Goal: Use online tool/utility: Utilize a website feature to perform a specific function

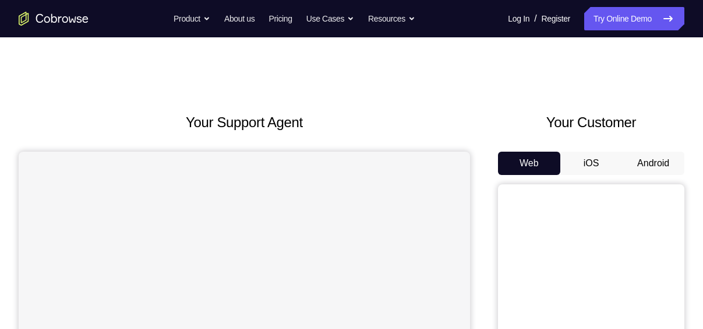
click at [659, 165] on button "Android" at bounding box center [653, 162] width 62 height 23
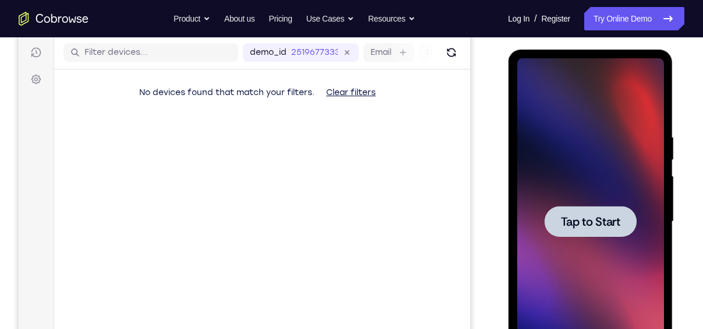
drag, startPoint x: 1095, startPoint y: 228, endPoint x: 587, endPoint y: 178, distance: 510.4
click at [587, 178] on div at bounding box center [590, 221] width 147 height 326
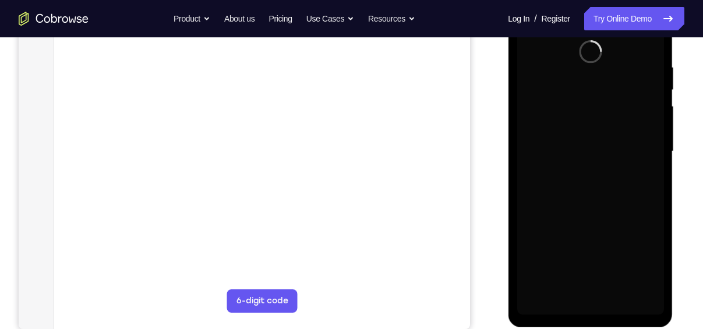
scroll to position [214, 0]
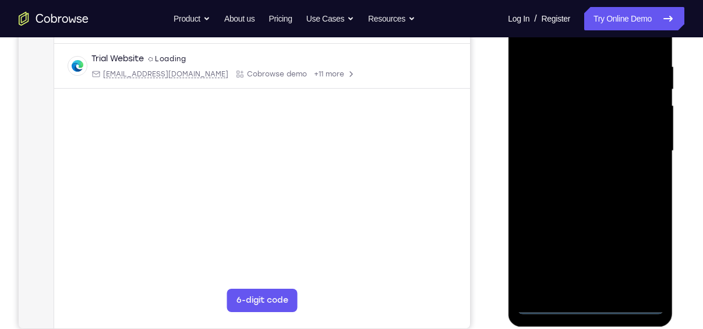
click at [589, 306] on div at bounding box center [590, 151] width 147 height 326
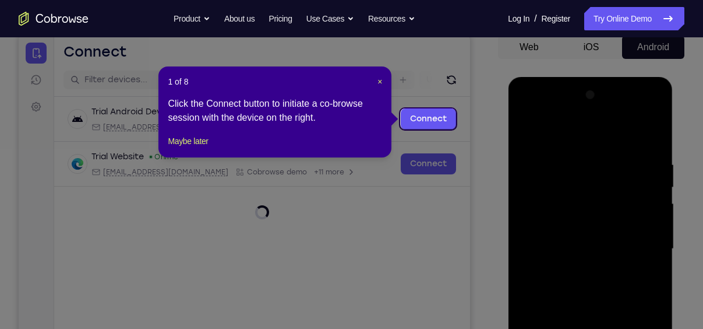
scroll to position [114, 0]
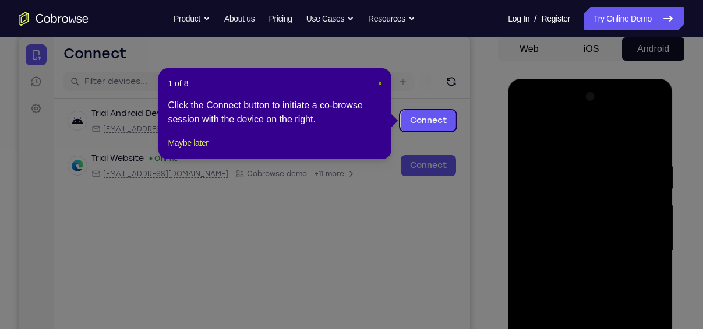
click at [380, 84] on span "×" at bounding box center [379, 83] width 5 height 9
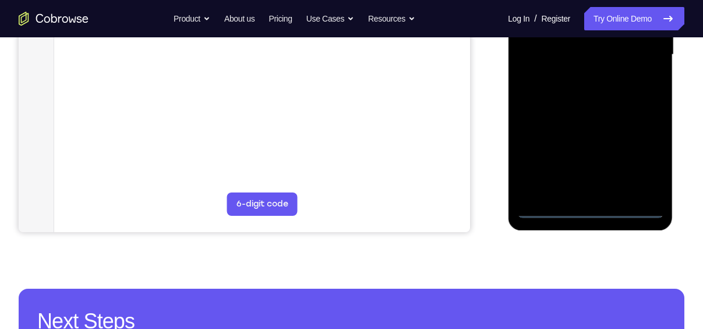
scroll to position [316, 0]
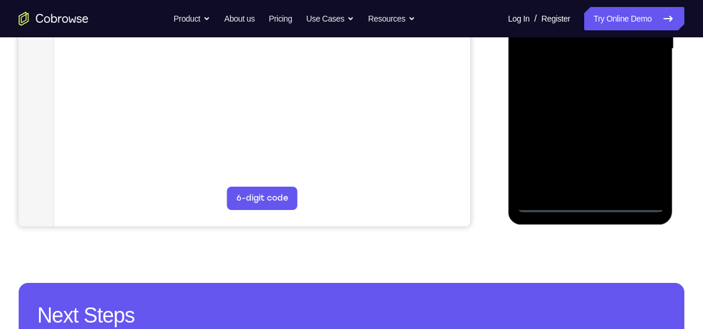
click at [638, 155] on div at bounding box center [590, 49] width 147 height 326
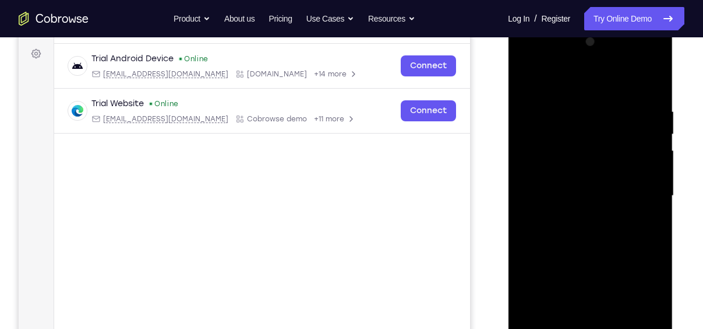
scroll to position [170, 0]
click at [559, 75] on div at bounding box center [590, 194] width 147 height 326
click at [638, 187] on div at bounding box center [590, 194] width 147 height 326
click at [577, 216] on div at bounding box center [590, 194] width 147 height 326
click at [566, 184] on div at bounding box center [590, 194] width 147 height 326
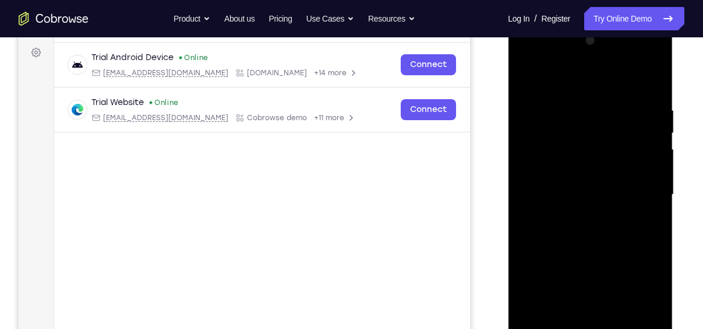
click at [556, 168] on div at bounding box center [590, 194] width 147 height 326
click at [583, 197] on div at bounding box center [590, 194] width 147 height 326
click at [589, 236] on div at bounding box center [590, 194] width 147 height 326
click at [590, 225] on div at bounding box center [590, 194] width 147 height 326
drag, startPoint x: 571, startPoint y: 79, endPoint x: 563, endPoint y: 17, distance: 62.3
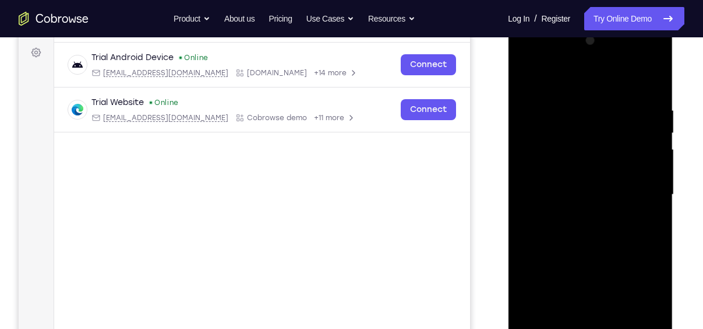
click at [563, 23] on html "Online web based iOS Simulators and Android Emulators. Run iPhone, iPad, Mobile…" at bounding box center [591, 198] width 166 height 350
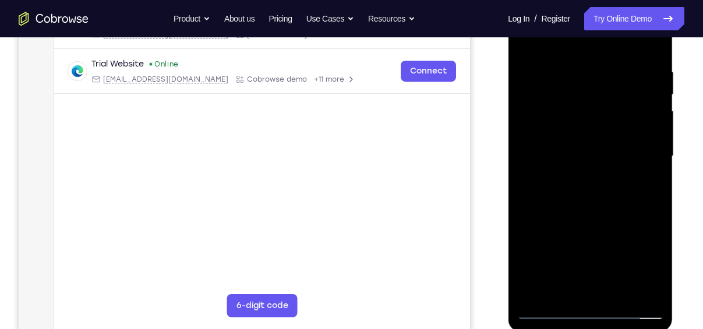
scroll to position [203, 0]
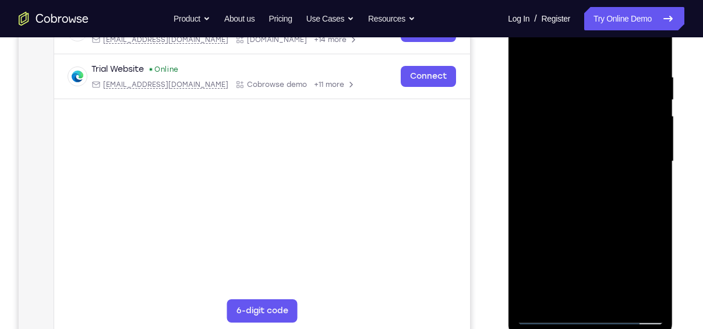
click at [649, 60] on div at bounding box center [590, 161] width 147 height 326
click at [656, 213] on div at bounding box center [590, 161] width 147 height 326
drag, startPoint x: 605, startPoint y: 217, endPoint x: 601, endPoint y: 194, distance: 23.7
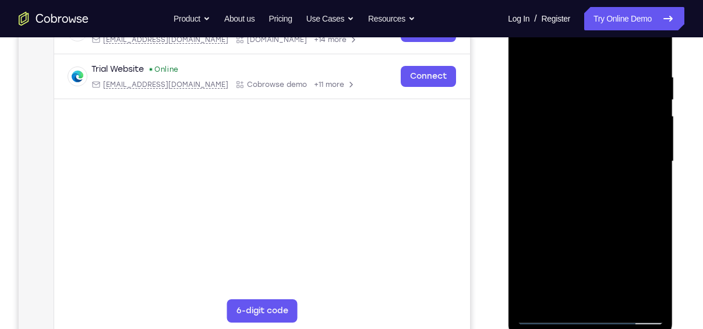
click at [601, 194] on div at bounding box center [590, 161] width 147 height 326
click at [656, 194] on div at bounding box center [590, 161] width 147 height 326
drag, startPoint x: 615, startPoint y: 204, endPoint x: 612, endPoint y: 175, distance: 29.2
click at [612, 175] on div at bounding box center [590, 161] width 147 height 326
click at [655, 167] on div at bounding box center [590, 161] width 147 height 326
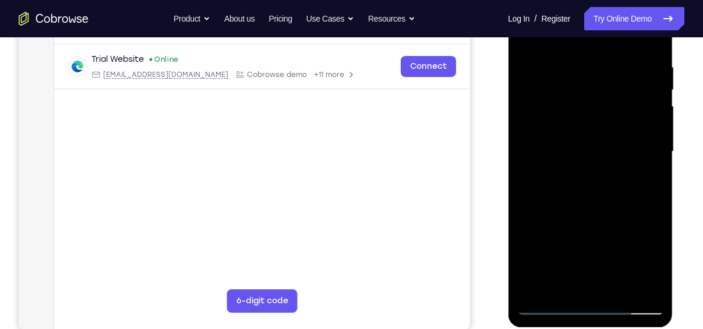
scroll to position [234, 0]
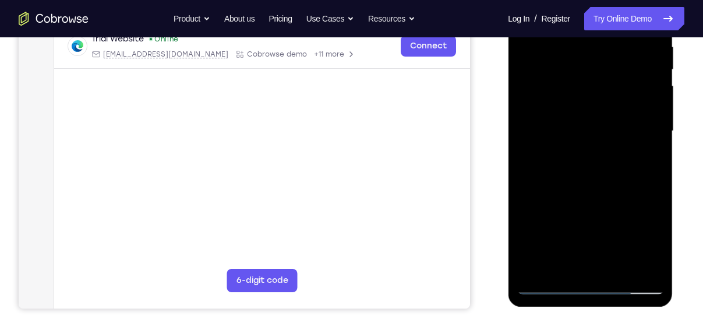
click at [525, 241] on div at bounding box center [590, 131] width 147 height 326
click at [524, 135] on div at bounding box center [590, 131] width 147 height 326
drag, startPoint x: 567, startPoint y: 116, endPoint x: 572, endPoint y: 172, distance: 56.2
click at [572, 172] on div at bounding box center [590, 131] width 147 height 326
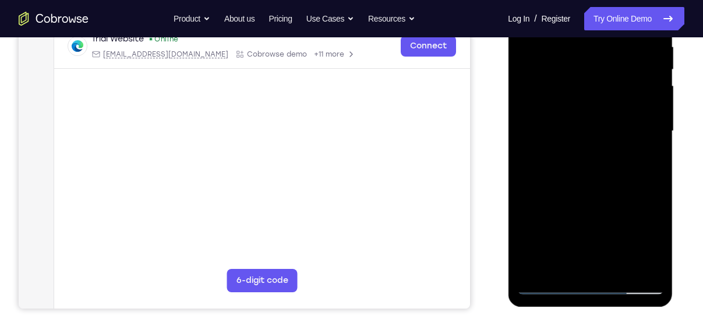
click at [524, 186] on div at bounding box center [590, 131] width 147 height 326
drag, startPoint x: 578, startPoint y: 175, endPoint x: 577, endPoint y: 114, distance: 61.8
click at [577, 114] on div at bounding box center [590, 131] width 147 height 326
click at [525, 126] on div at bounding box center [590, 131] width 147 height 326
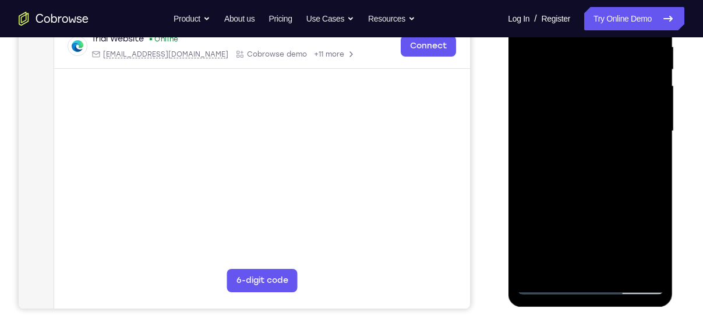
drag, startPoint x: 572, startPoint y: 117, endPoint x: 587, endPoint y: 176, distance: 60.8
click at [587, 176] on div at bounding box center [590, 131] width 147 height 326
click at [616, 268] on div at bounding box center [590, 131] width 147 height 326
click at [590, 195] on div at bounding box center [590, 131] width 147 height 326
click at [585, 117] on div at bounding box center [590, 131] width 147 height 326
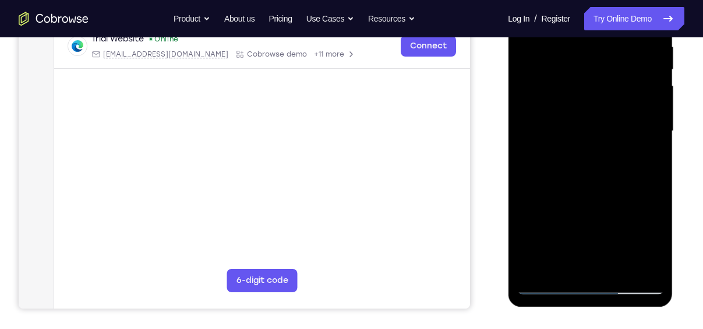
click at [589, 262] on div at bounding box center [590, 131] width 147 height 326
click at [649, 156] on div at bounding box center [590, 131] width 147 height 326
click at [546, 287] on div at bounding box center [590, 131] width 147 height 326
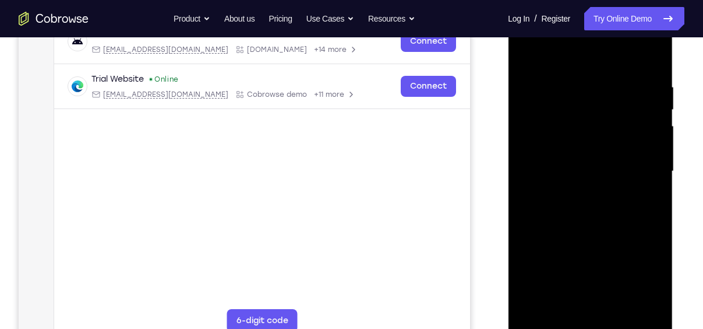
scroll to position [193, 0]
click at [535, 86] on div at bounding box center [590, 172] width 147 height 326
click at [596, 287] on div at bounding box center [590, 172] width 147 height 326
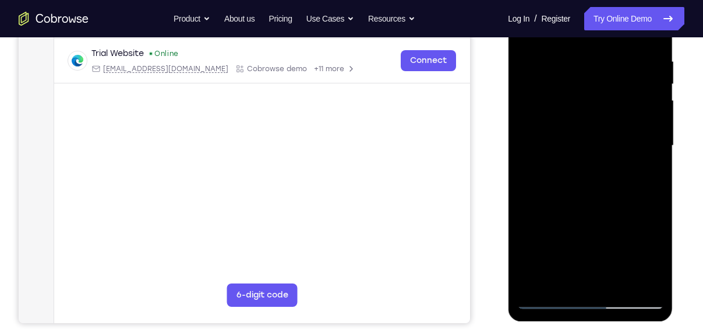
scroll to position [217, 0]
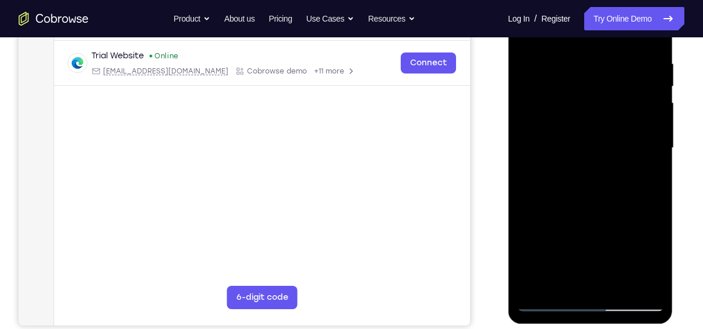
click at [588, 77] on div at bounding box center [590, 148] width 147 height 326
click at [528, 282] on div at bounding box center [590, 148] width 147 height 326
click at [655, 235] on div at bounding box center [590, 148] width 147 height 326
click at [527, 217] on div at bounding box center [590, 148] width 147 height 326
click at [627, 217] on div at bounding box center [590, 148] width 147 height 326
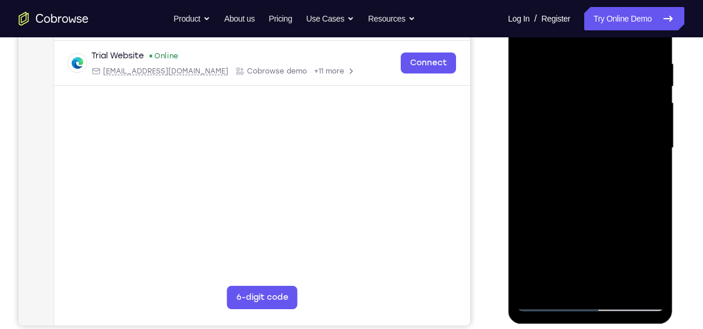
click at [532, 282] on div at bounding box center [590, 148] width 147 height 326
click at [559, 278] on div at bounding box center [590, 148] width 147 height 326
drag, startPoint x: 576, startPoint y: 249, endPoint x: 577, endPoint y: 139, distance: 110.7
click at [577, 139] on div at bounding box center [590, 148] width 147 height 326
drag, startPoint x: 589, startPoint y: 250, endPoint x: 588, endPoint y: 184, distance: 66.4
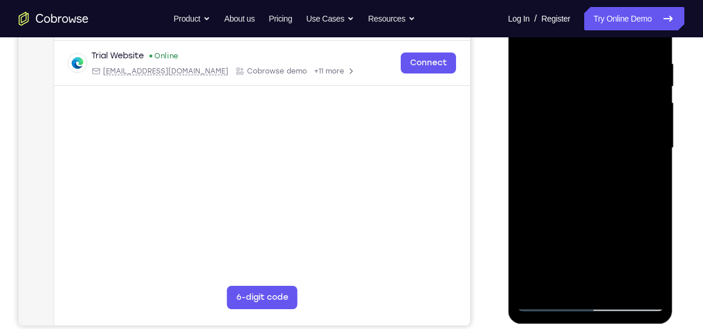
click at [588, 184] on div at bounding box center [590, 148] width 147 height 326
drag, startPoint x: 603, startPoint y: 224, endPoint x: 605, endPoint y: 245, distance: 21.7
click at [605, 245] on div at bounding box center [590, 148] width 147 height 326
drag, startPoint x: 605, startPoint y: 245, endPoint x: 611, endPoint y: 309, distance: 63.8
click at [611, 309] on div at bounding box center [590, 148] width 147 height 326
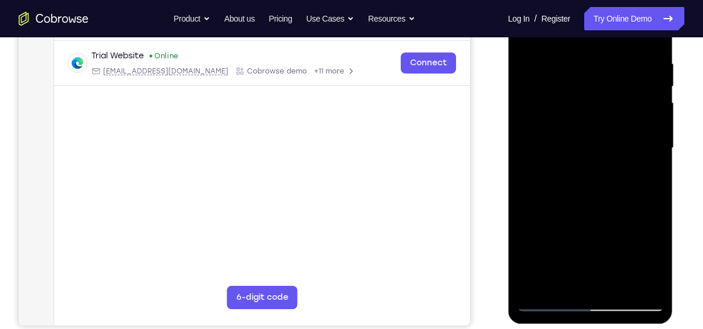
drag, startPoint x: 579, startPoint y: 228, endPoint x: 584, endPoint y: 249, distance: 20.9
click at [584, 249] on div at bounding box center [590, 148] width 147 height 326
click at [527, 204] on div at bounding box center [590, 148] width 147 height 326
click at [655, 281] on div at bounding box center [590, 148] width 147 height 326
click at [622, 206] on div at bounding box center [590, 148] width 147 height 326
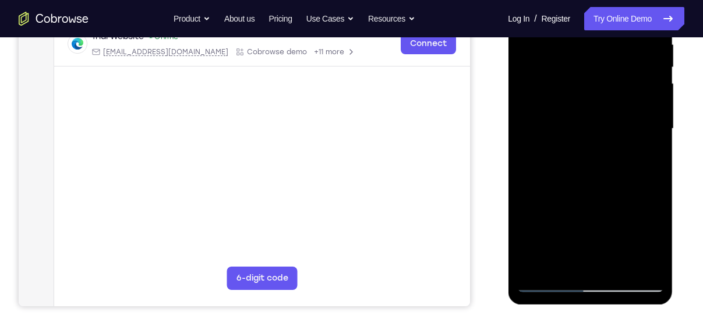
scroll to position [236, 0]
drag, startPoint x: 614, startPoint y: 230, endPoint x: 593, endPoint y: 136, distance: 95.5
click at [593, 136] on div at bounding box center [590, 128] width 147 height 326
drag, startPoint x: 637, startPoint y: 171, endPoint x: 570, endPoint y: 180, distance: 67.1
click at [570, 180] on div at bounding box center [590, 128] width 147 height 326
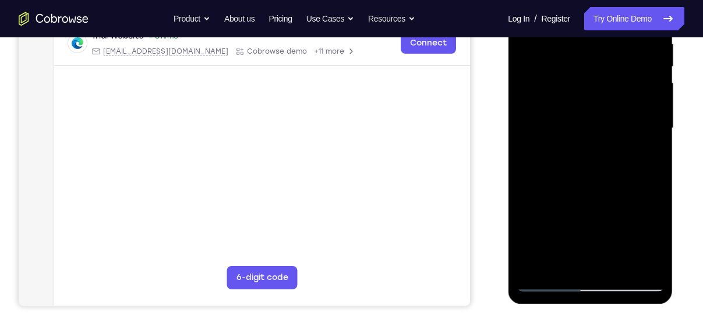
click at [526, 225] on div at bounding box center [590, 128] width 147 height 326
click at [655, 264] on div at bounding box center [590, 128] width 147 height 326
click at [525, 224] on div at bounding box center [590, 128] width 147 height 326
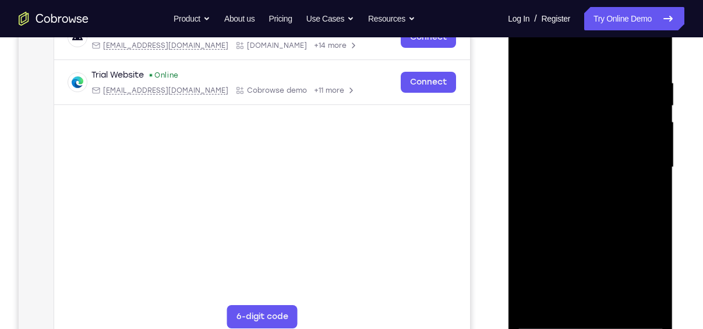
scroll to position [197, 0]
click at [652, 52] on div at bounding box center [590, 168] width 147 height 326
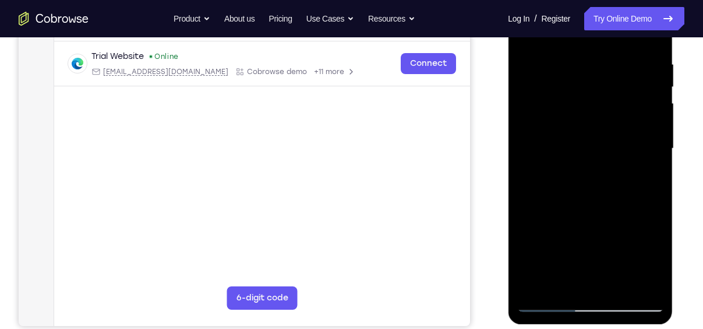
click at [547, 301] on div at bounding box center [590, 148] width 147 height 326
click at [615, 285] on div at bounding box center [590, 148] width 147 height 326
click at [562, 128] on div at bounding box center [590, 148] width 147 height 326
click at [571, 278] on div at bounding box center [590, 148] width 147 height 326
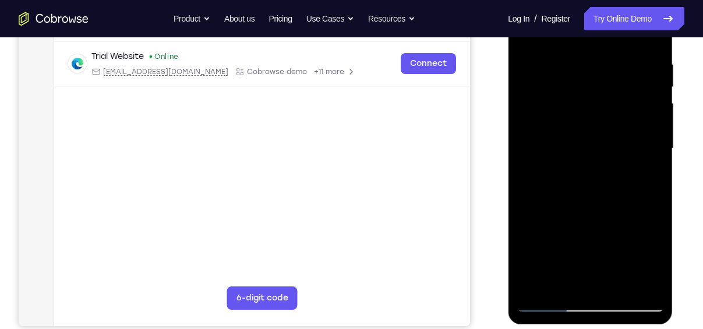
click at [571, 278] on div at bounding box center [590, 148] width 147 height 326
click at [545, 278] on div at bounding box center [590, 148] width 147 height 326
click at [552, 302] on div at bounding box center [590, 148] width 147 height 326
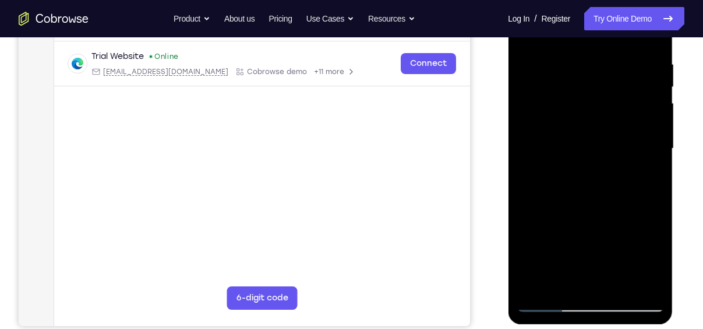
click at [566, 128] on div at bounding box center [590, 148] width 147 height 326
click at [543, 278] on div at bounding box center [590, 148] width 147 height 326
click at [551, 299] on div at bounding box center [590, 148] width 147 height 326
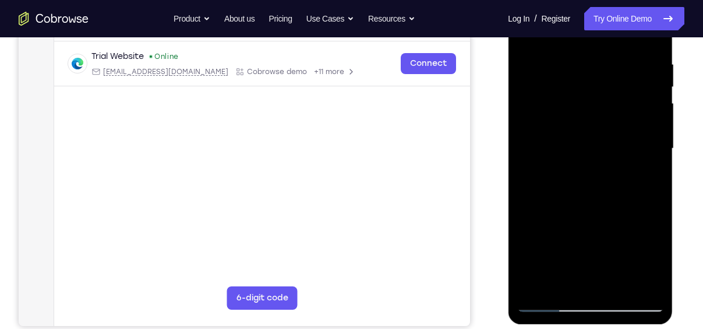
click at [551, 299] on div at bounding box center [590, 148] width 147 height 326
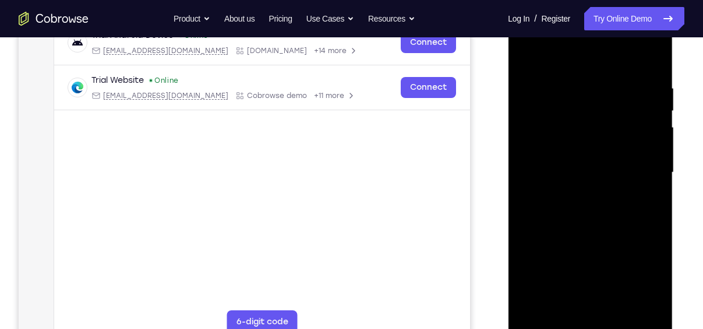
scroll to position [192, 0]
click at [654, 53] on div at bounding box center [590, 173] width 147 height 326
drag, startPoint x: 600, startPoint y: 104, endPoint x: 617, endPoint y: 200, distance: 97.6
click at [617, 200] on div at bounding box center [590, 173] width 147 height 326
click at [608, 84] on div at bounding box center [590, 173] width 147 height 326
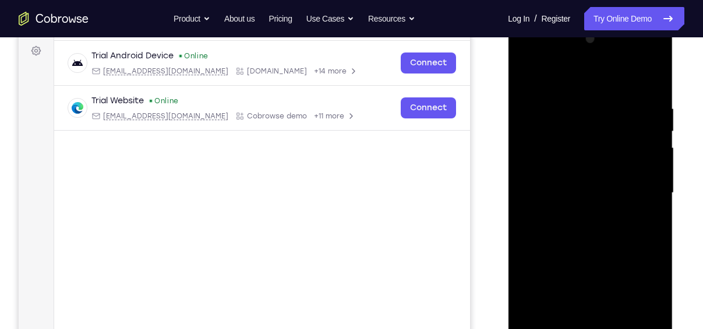
scroll to position [170, 0]
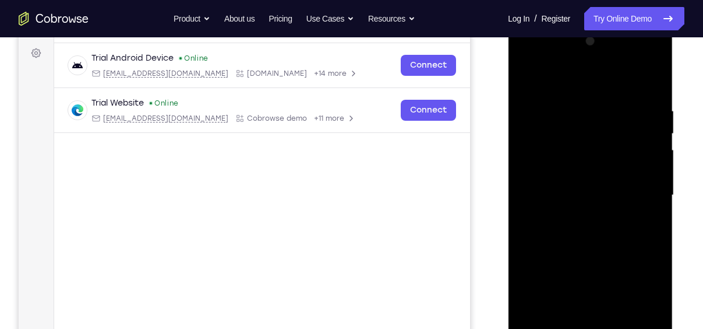
click at [615, 105] on div at bounding box center [590, 195] width 147 height 326
click at [612, 107] on div at bounding box center [590, 195] width 147 height 326
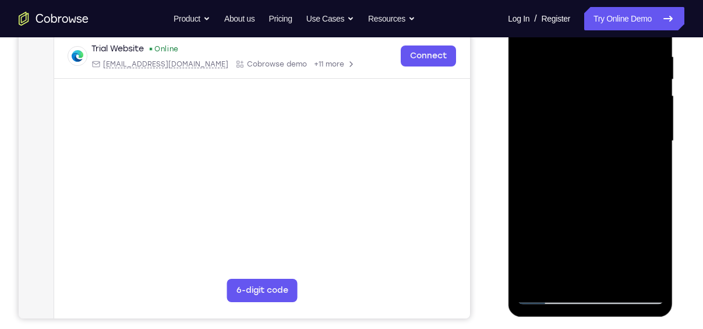
scroll to position [224, 0]
click at [549, 294] on div at bounding box center [590, 140] width 147 height 326
click at [563, 47] on div at bounding box center [590, 140] width 147 height 326
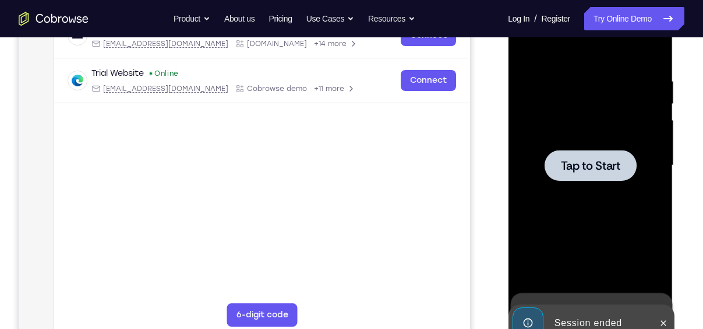
scroll to position [253, 0]
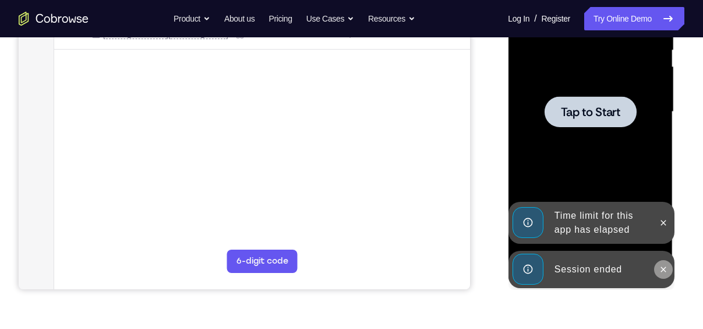
click at [661, 260] on button at bounding box center [663, 269] width 19 height 19
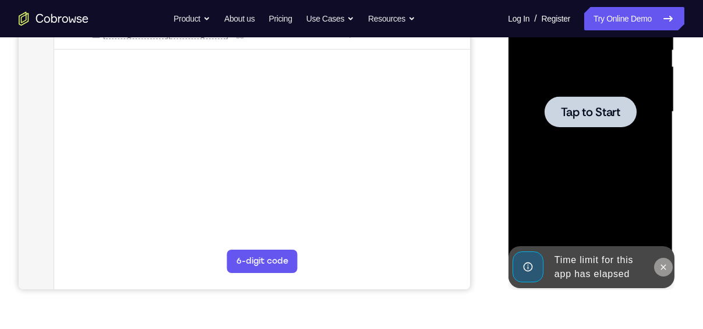
click at [662, 230] on div "Online web based iOS Simulators and Android Emulators. Run iPhone, iPad, Mobile…" at bounding box center [591, 115] width 166 height 350
click at [663, 267] on icon at bounding box center [663, 266] width 5 height 5
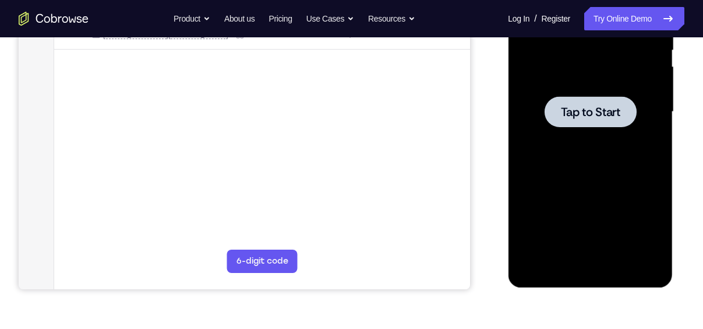
click at [604, 135] on div at bounding box center [590, 112] width 147 height 326
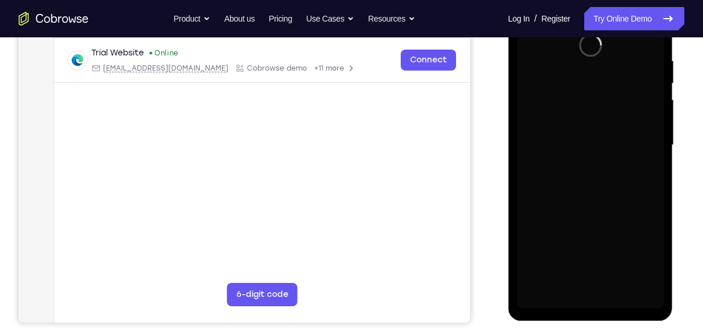
scroll to position [220, 0]
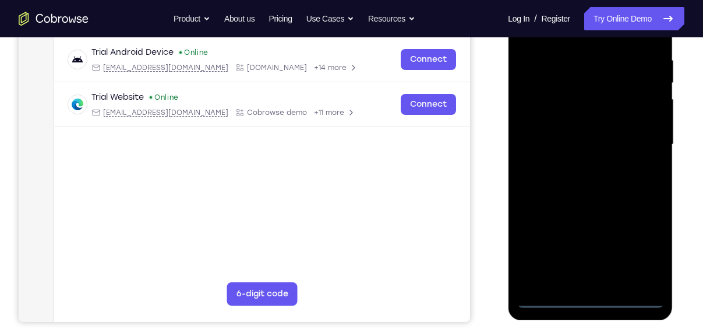
click at [592, 297] on div at bounding box center [590, 144] width 147 height 326
click at [642, 248] on div at bounding box center [590, 144] width 147 height 326
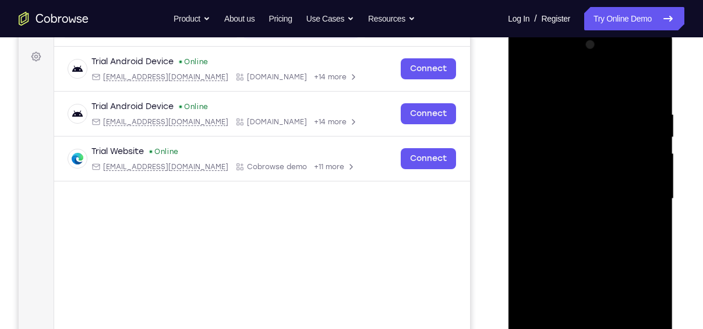
scroll to position [165, 0]
click at [549, 78] on div at bounding box center [590, 199] width 147 height 326
click at [644, 193] on div at bounding box center [590, 199] width 147 height 326
click at [574, 223] on div at bounding box center [590, 199] width 147 height 326
click at [578, 184] on div at bounding box center [590, 199] width 147 height 326
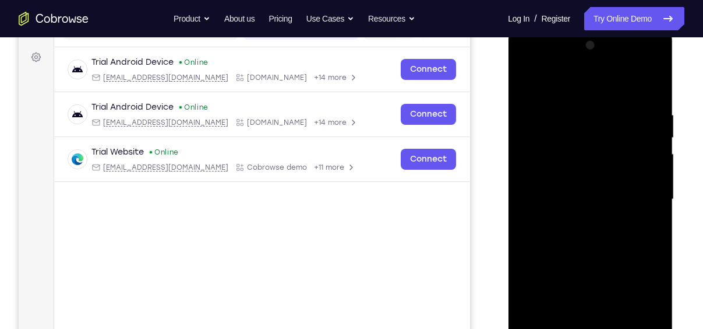
click at [556, 153] on div at bounding box center [590, 199] width 147 height 326
click at [570, 151] on div at bounding box center [590, 199] width 147 height 326
click at [548, 174] on div at bounding box center [590, 199] width 147 height 326
click at [587, 202] on div at bounding box center [590, 199] width 147 height 326
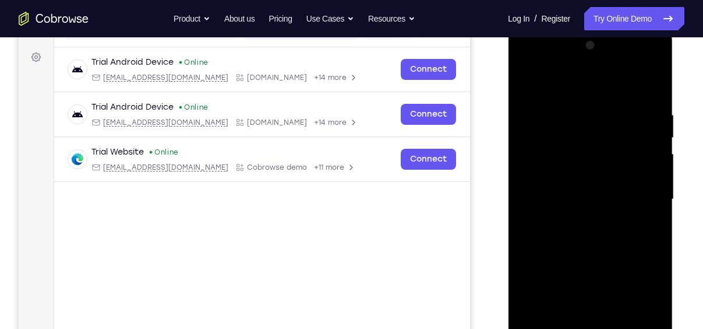
click at [584, 239] on div at bounding box center [590, 199] width 147 height 326
click at [589, 228] on div at bounding box center [590, 199] width 147 height 326
drag, startPoint x: 562, startPoint y: 91, endPoint x: 551, endPoint y: 33, distance: 59.2
click at [551, 33] on div at bounding box center [590, 200] width 165 height 347
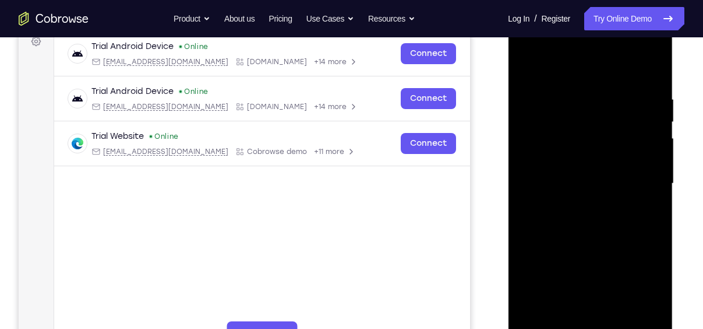
scroll to position [182, 0]
click at [612, 90] on div at bounding box center [590, 183] width 147 height 326
click at [594, 236] on div at bounding box center [590, 183] width 147 height 326
click at [611, 101] on div at bounding box center [590, 183] width 147 height 326
click at [637, 317] on div at bounding box center [590, 183] width 147 height 326
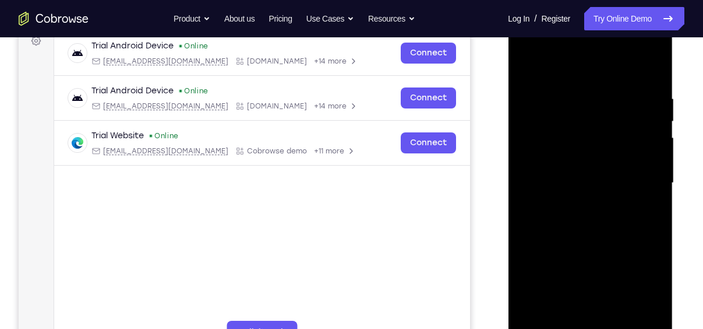
drag, startPoint x: 641, startPoint y: 207, endPoint x: 499, endPoint y: 218, distance: 142.6
click at [508, 218] on html "Online web based iOS Simulators and Android Emulators. Run iPhone, iPad, Mobile…" at bounding box center [591, 186] width 166 height 350
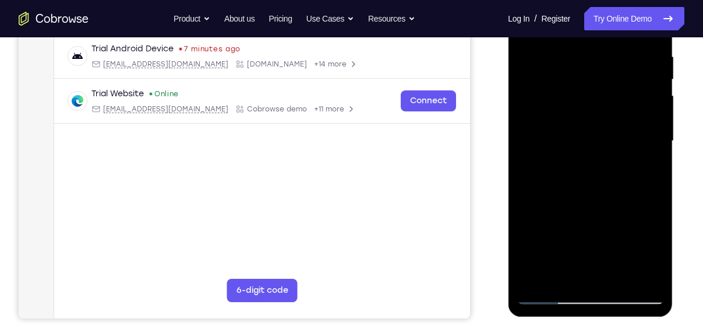
scroll to position [225, 0]
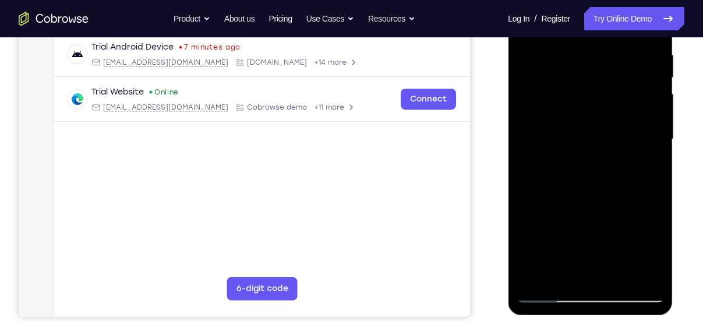
click at [551, 291] on div at bounding box center [590, 139] width 147 height 326
click at [651, 189] on div at bounding box center [590, 139] width 147 height 326
drag, startPoint x: 587, startPoint y: 214, endPoint x: 596, endPoint y: 150, distance: 65.3
click at [596, 150] on div at bounding box center [590, 139] width 147 height 326
click at [525, 237] on div at bounding box center [590, 139] width 147 height 326
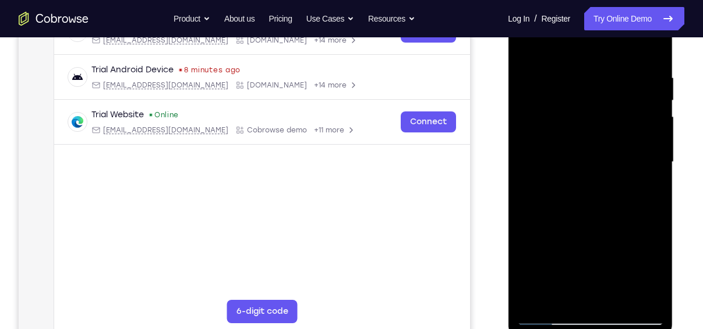
scroll to position [202, 0]
drag, startPoint x: 619, startPoint y: 192, endPoint x: 615, endPoint y: 273, distance: 80.5
click at [615, 273] on div at bounding box center [590, 163] width 147 height 326
drag, startPoint x: 608, startPoint y: 97, endPoint x: 615, endPoint y: 266, distance: 169.0
click at [615, 266] on div at bounding box center [590, 163] width 147 height 326
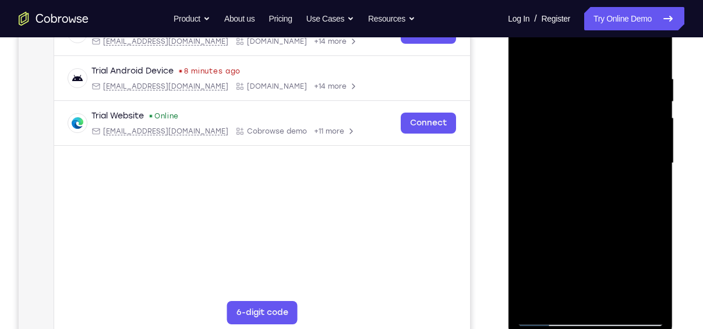
click at [571, 79] on div at bounding box center [590, 163] width 147 height 326
drag, startPoint x: 596, startPoint y: 140, endPoint x: 469, endPoint y: 156, distance: 128.0
click at [508, 156] on html "Online web based iOS Simulators and Android Emulators. Run iPhone, iPad, Mobile…" at bounding box center [591, 166] width 166 height 350
drag, startPoint x: 622, startPoint y: 150, endPoint x: 511, endPoint y: 158, distance: 110.4
click at [511, 158] on div at bounding box center [590, 164] width 165 height 347
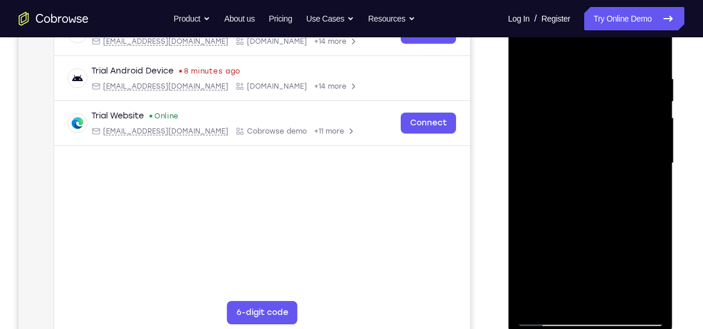
drag, startPoint x: 620, startPoint y: 154, endPoint x: 497, endPoint y: 156, distance: 123.5
click at [508, 156] on html "Online web based iOS Simulators and Android Emulators. Run iPhone, iPad, Mobile…" at bounding box center [591, 166] width 166 height 350
click at [651, 46] on div at bounding box center [590, 163] width 147 height 326
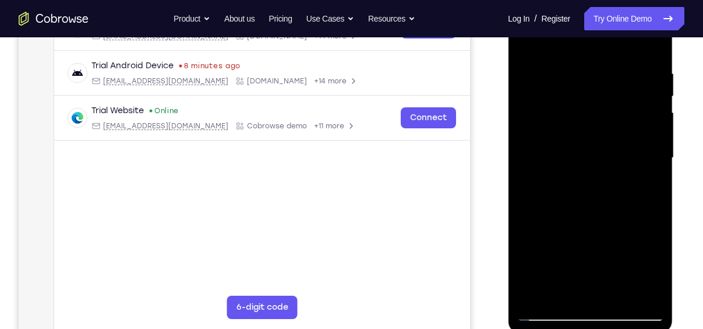
scroll to position [206, 0]
click at [612, 59] on div at bounding box center [590, 158] width 147 height 326
click at [612, 68] on div at bounding box center [590, 158] width 147 height 326
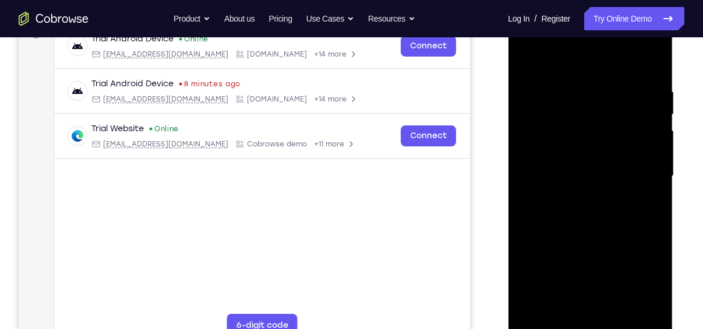
scroll to position [197, 0]
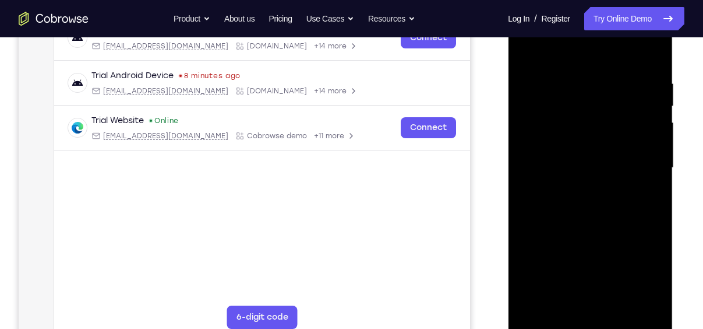
click at [650, 54] on div at bounding box center [590, 168] width 147 height 326
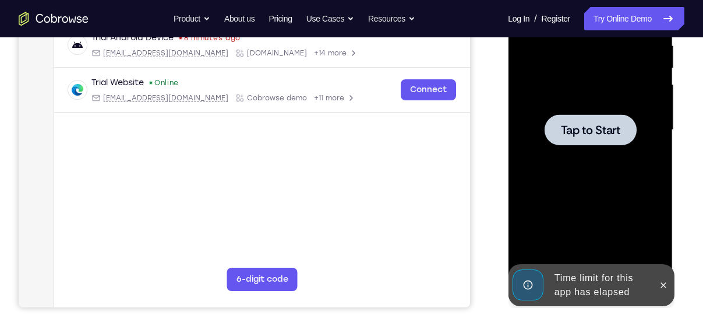
scroll to position [206, 0]
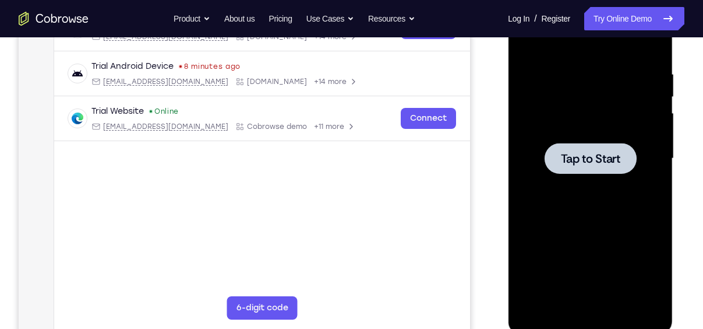
click at [570, 141] on div at bounding box center [590, 158] width 147 height 326
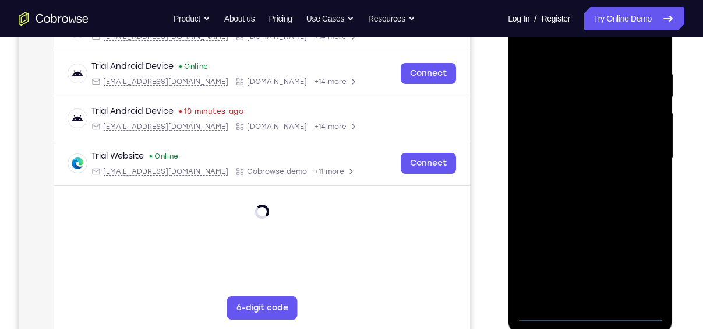
click at [589, 311] on div at bounding box center [590, 158] width 147 height 326
click at [639, 265] on div at bounding box center [590, 158] width 147 height 326
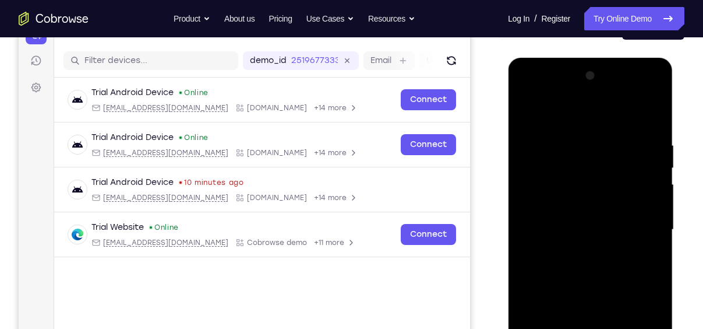
scroll to position [133, 0]
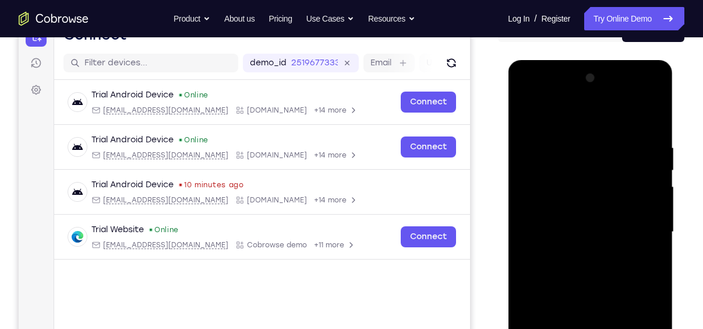
click at [556, 115] on div at bounding box center [590, 232] width 147 height 326
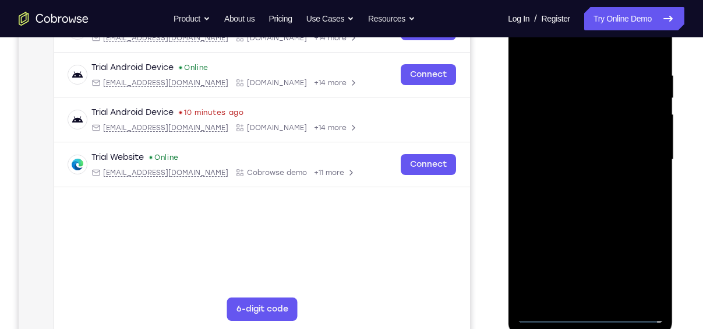
click at [639, 156] on div at bounding box center [590, 160] width 147 height 326
click at [576, 298] on div at bounding box center [590, 160] width 147 height 326
click at [560, 146] on div at bounding box center [590, 160] width 147 height 326
click at [541, 113] on div at bounding box center [590, 160] width 147 height 326
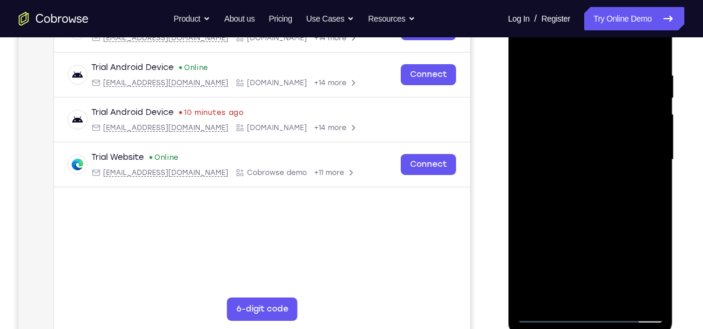
drag, startPoint x: 554, startPoint y: 113, endPoint x: 1016, endPoint y: 103, distance: 462.0
click at [508, 115] on div at bounding box center [590, 161] width 165 height 347
click at [556, 114] on div at bounding box center [590, 160] width 147 height 326
click at [550, 138] on div at bounding box center [590, 160] width 147 height 326
click at [612, 157] on div at bounding box center [590, 160] width 147 height 326
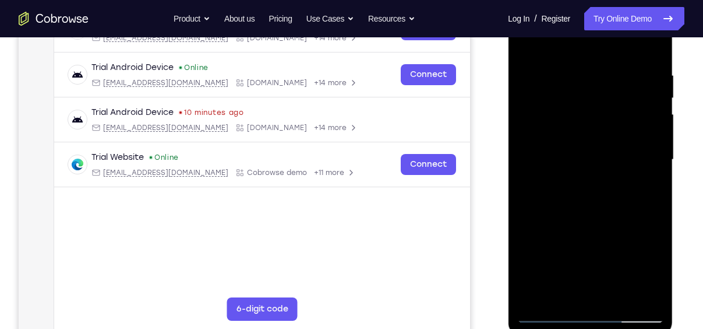
click at [612, 197] on div at bounding box center [590, 160] width 147 height 326
click at [604, 196] on div at bounding box center [590, 160] width 147 height 326
drag, startPoint x: 584, startPoint y: 51, endPoint x: 584, endPoint y: 29, distance: 22.1
click at [584, 29] on div at bounding box center [590, 160] width 147 height 326
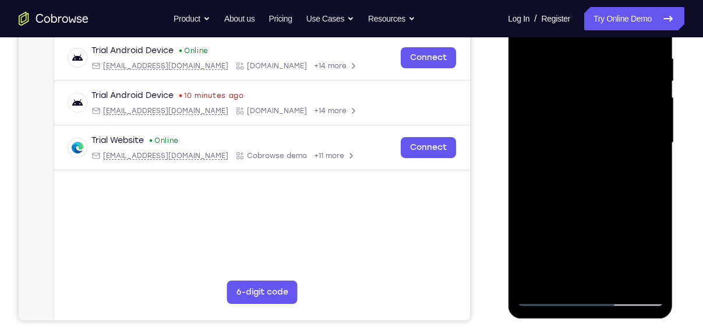
scroll to position [202, 0]
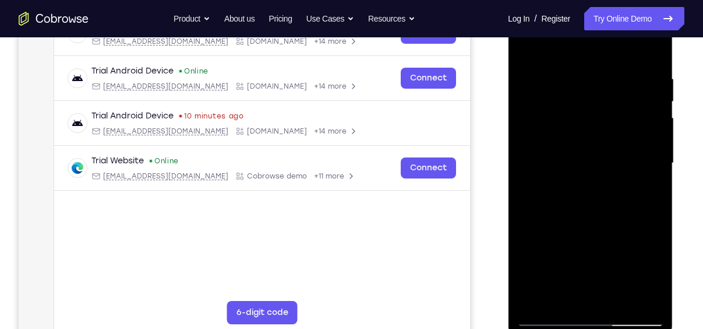
click at [651, 59] on div at bounding box center [590, 163] width 147 height 326
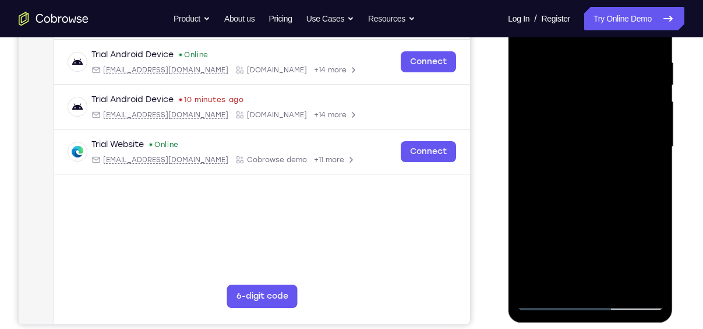
scroll to position [220, 0]
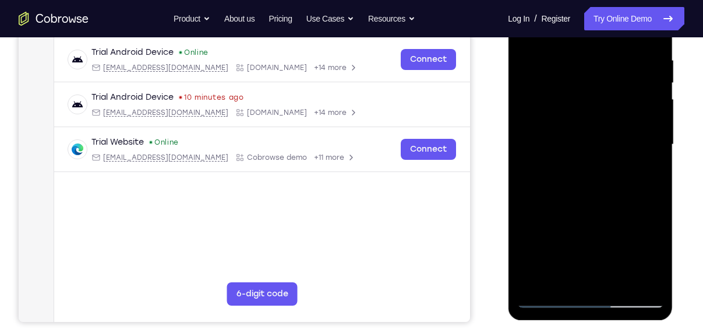
drag, startPoint x: 613, startPoint y: 132, endPoint x: 609, endPoint y: 115, distance: 17.4
click at [609, 115] on div at bounding box center [590, 144] width 147 height 326
click at [526, 256] on div at bounding box center [590, 144] width 147 height 326
drag, startPoint x: 582, startPoint y: 155, endPoint x: 599, endPoint y: 208, distance: 55.6
click at [599, 208] on div at bounding box center [590, 144] width 147 height 326
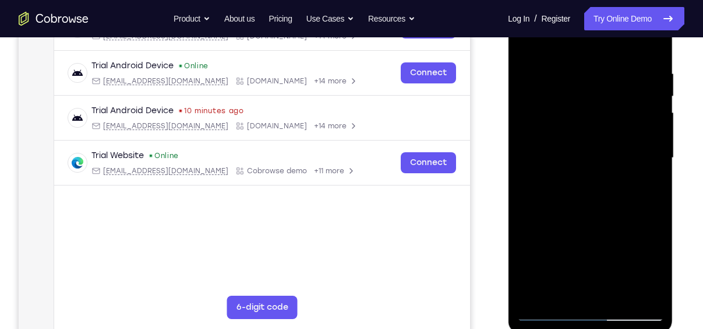
scroll to position [208, 0]
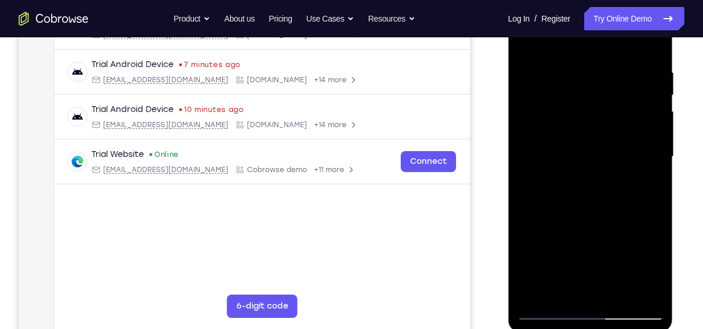
click at [582, 68] on div at bounding box center [590, 157] width 147 height 326
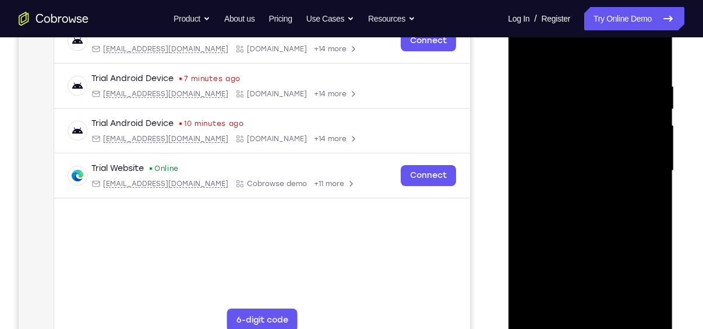
drag, startPoint x: 625, startPoint y: 119, endPoint x: 484, endPoint y: 140, distance: 142.6
click at [508, 140] on html "Online web based iOS Simulators and Android Emulators. Run iPhone, iPad, Mobile…" at bounding box center [591, 174] width 166 height 350
drag, startPoint x: 649, startPoint y: 143, endPoint x: 502, endPoint y: 170, distance: 150.3
click at [508, 170] on html "Online web based iOS Simulators and Android Emulators. Run iPhone, iPad, Mobile…" at bounding box center [591, 174] width 166 height 350
drag, startPoint x: 601, startPoint y: 183, endPoint x: 315, endPoint y: 265, distance: 297.4
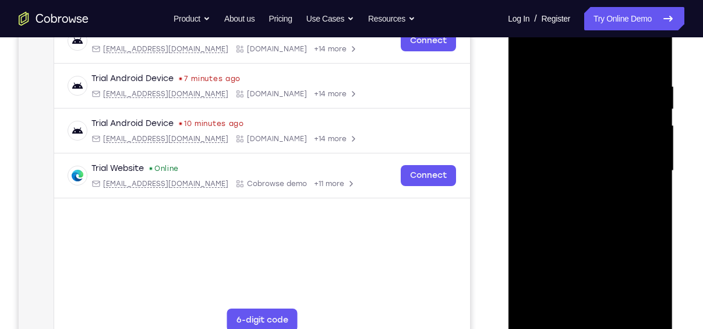
click at [508, 265] on html "Online web based iOS Simulators and Android Emulators. Run iPhone, iPad, Mobile…" at bounding box center [591, 174] width 166 height 350
click at [643, 97] on div at bounding box center [590, 171] width 147 height 326
click at [651, 160] on div at bounding box center [590, 171] width 147 height 326
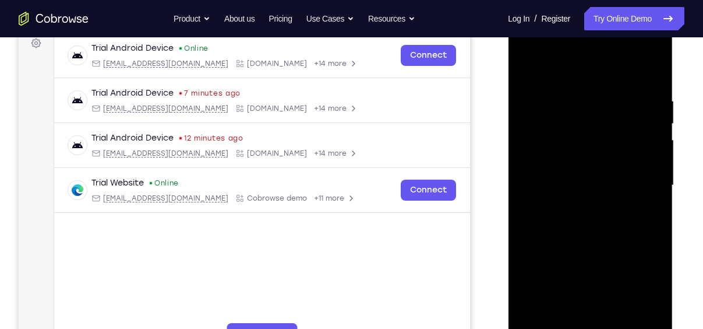
scroll to position [179, 0]
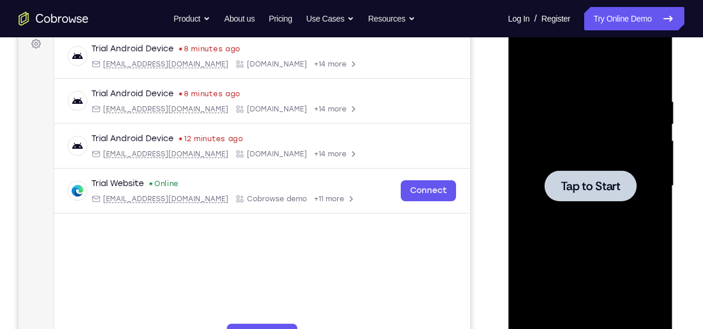
click at [562, 195] on div at bounding box center [590, 185] width 92 height 31
click at [575, 192] on span "Tap to Start" at bounding box center [589, 186] width 59 height 12
click at [576, 180] on span "Tap to Start" at bounding box center [589, 186] width 59 height 12
click at [608, 176] on div at bounding box center [590, 185] width 92 height 31
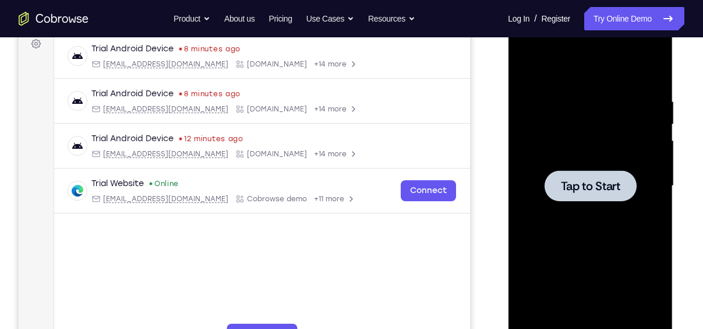
click at [505, 255] on div at bounding box center [591, 184] width 186 height 358
click at [566, 188] on span "Tap to Start" at bounding box center [589, 186] width 59 height 12
click at [596, 186] on span "Tap to Start" at bounding box center [589, 186] width 59 height 12
click at [590, 183] on span "Tap to Start" at bounding box center [589, 186] width 59 height 12
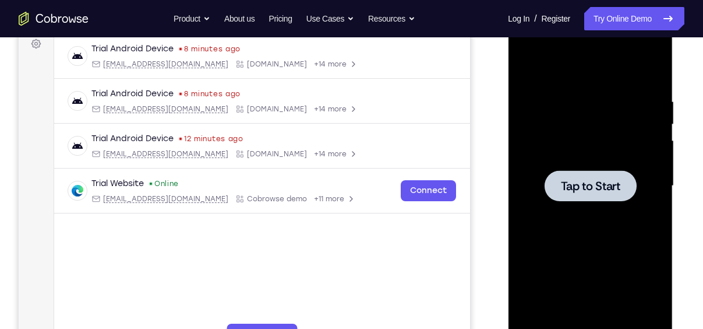
click at [590, 183] on span "Tap to Start" at bounding box center [589, 186] width 59 height 12
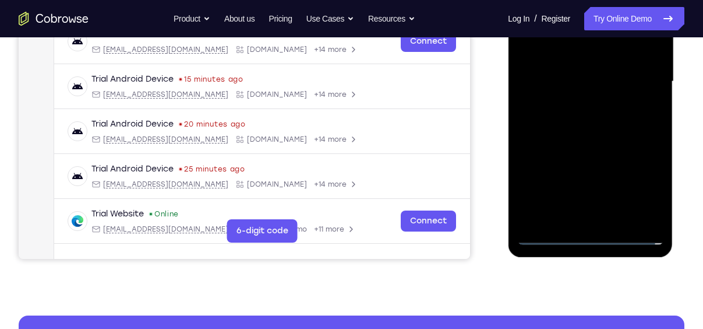
scroll to position [284, 0]
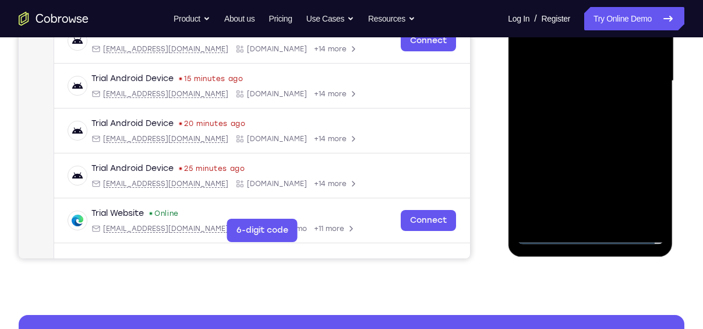
click at [597, 236] on div at bounding box center [590, 81] width 147 height 326
click at [651, 185] on div at bounding box center [590, 81] width 147 height 326
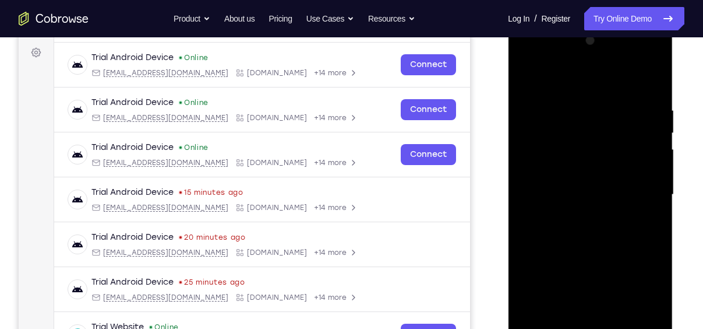
scroll to position [164, 0]
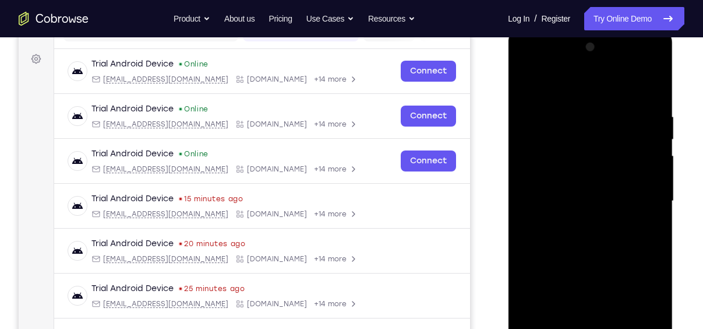
click at [545, 63] on div at bounding box center [590, 201] width 147 height 326
click at [564, 143] on div at bounding box center [590, 201] width 147 height 326
click at [528, 79] on div at bounding box center [590, 201] width 147 height 326
drag, startPoint x: 536, startPoint y: 94, endPoint x: 536, endPoint y: 163, distance: 69.3
click at [536, 163] on div at bounding box center [590, 201] width 147 height 326
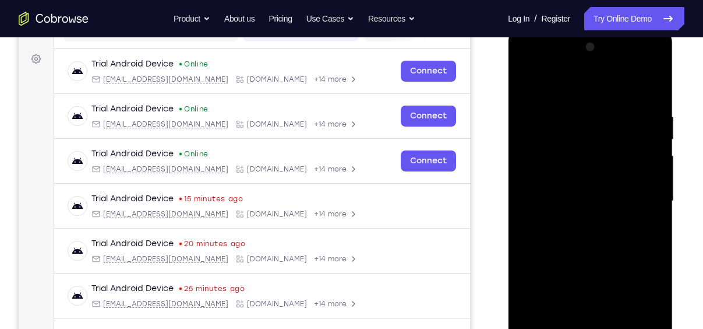
click at [536, 163] on div at bounding box center [590, 201] width 147 height 326
click at [557, 210] on div at bounding box center [590, 201] width 147 height 326
click at [566, 195] on div at bounding box center [590, 201] width 147 height 326
click at [578, 213] on div at bounding box center [590, 201] width 147 height 326
click at [525, 90] on div at bounding box center [590, 201] width 147 height 326
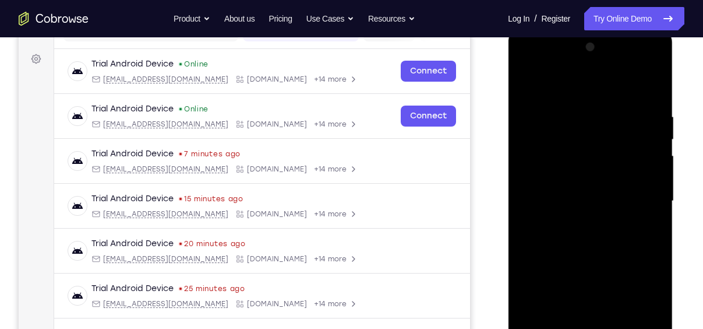
click at [596, 205] on div at bounding box center [590, 201] width 147 height 326
click at [560, 208] on div at bounding box center [590, 201] width 147 height 326
click at [573, 186] on div at bounding box center [590, 201] width 147 height 326
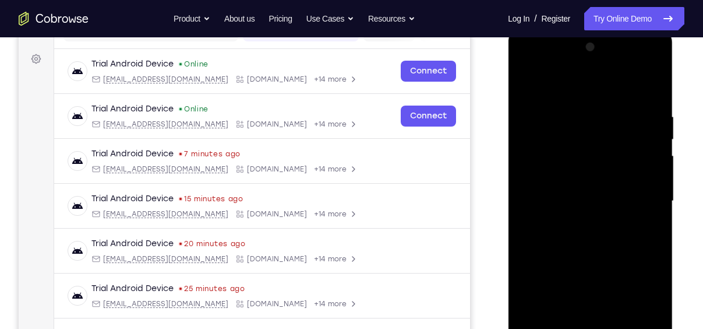
click at [573, 186] on div at bounding box center [590, 201] width 147 height 326
click at [586, 214] on div at bounding box center [590, 201] width 147 height 326
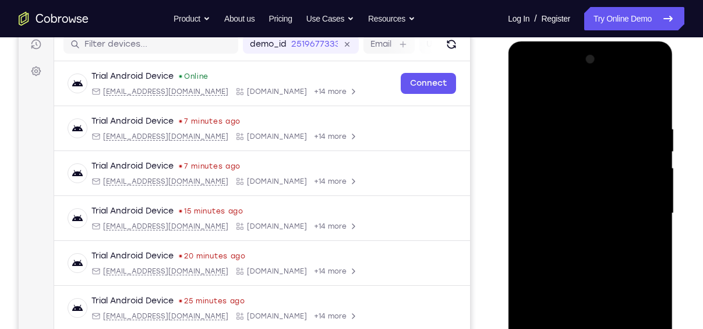
scroll to position [153, 0]
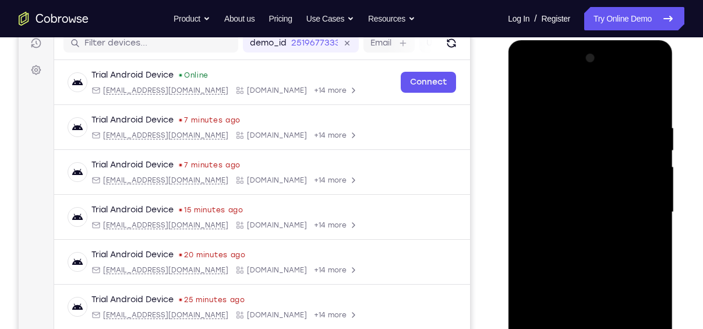
click at [553, 210] on div at bounding box center [590, 212] width 147 height 326
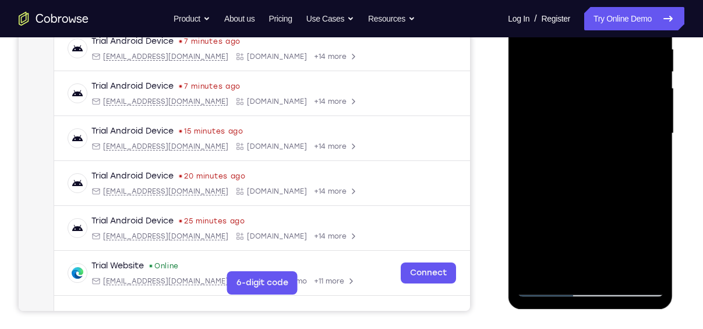
scroll to position [232, 0]
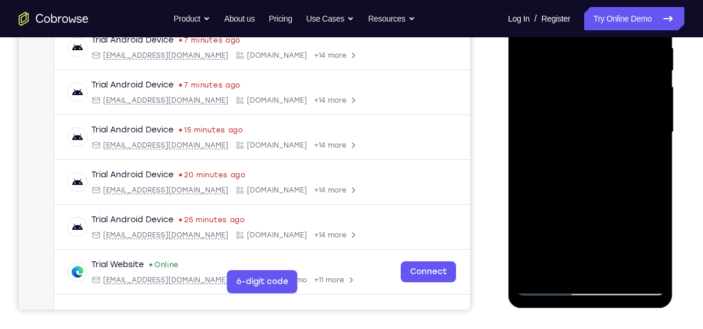
click at [552, 281] on div at bounding box center [590, 132] width 147 height 326
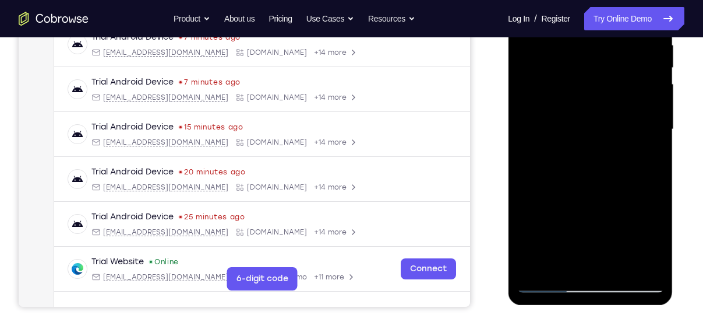
scroll to position [235, 0]
click at [638, 260] on div at bounding box center [590, 130] width 147 height 326
click at [553, 282] on div at bounding box center [590, 130] width 147 height 326
click at [586, 176] on div at bounding box center [590, 130] width 147 height 326
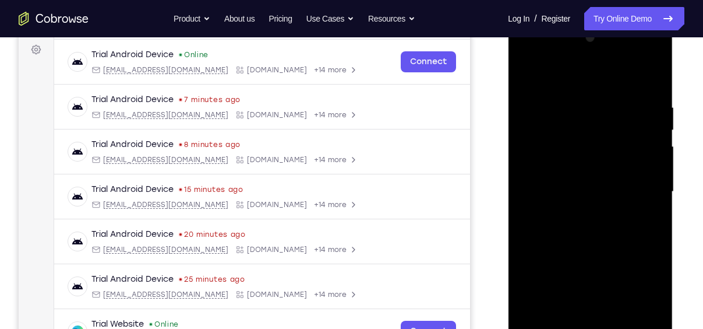
scroll to position [172, 0]
click at [633, 70] on div at bounding box center [590, 192] width 147 height 326
click at [560, 72] on div at bounding box center [590, 192] width 147 height 326
click at [597, 73] on div at bounding box center [590, 192] width 147 height 326
click at [571, 118] on div at bounding box center [590, 192] width 147 height 326
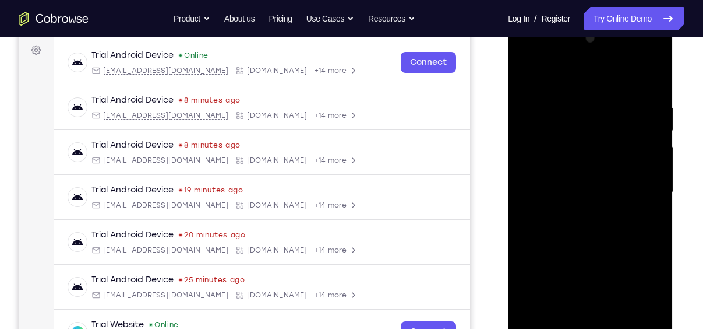
click at [571, 118] on div at bounding box center [590, 192] width 147 height 326
click at [606, 197] on div at bounding box center [590, 192] width 147 height 326
click at [591, 57] on div at bounding box center [590, 192] width 147 height 326
click at [566, 135] on div at bounding box center [590, 192] width 147 height 326
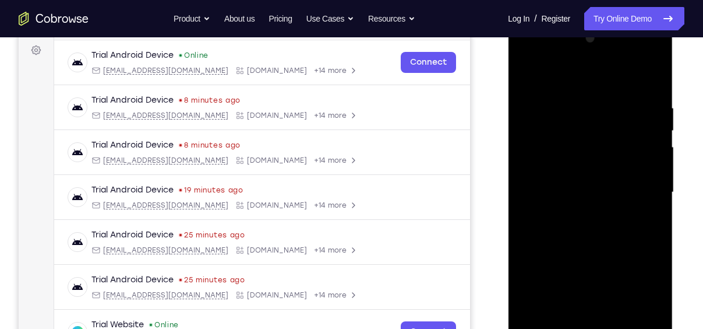
click at [566, 135] on div at bounding box center [590, 192] width 147 height 326
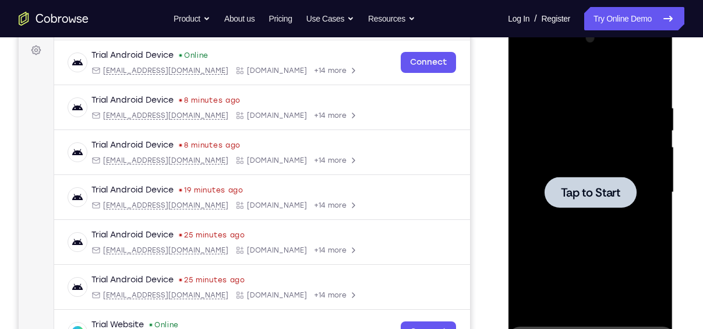
click at [589, 189] on span "Tap to Start" at bounding box center [589, 192] width 59 height 12
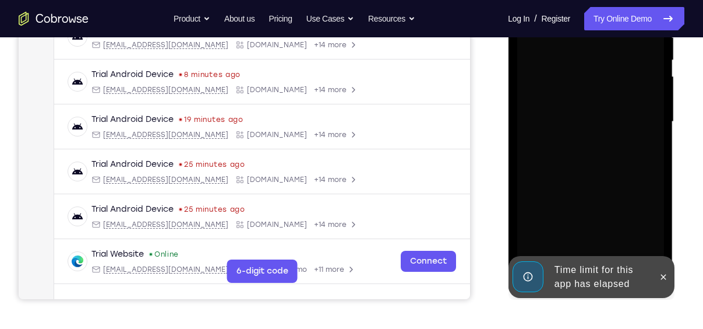
scroll to position [243, 0]
click at [662, 278] on icon at bounding box center [662, 275] width 9 height 9
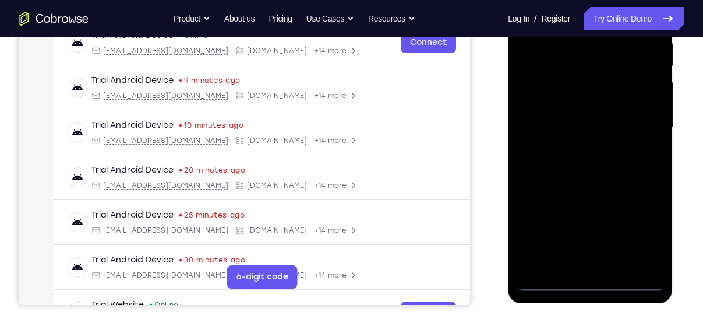
scroll to position [200, 0]
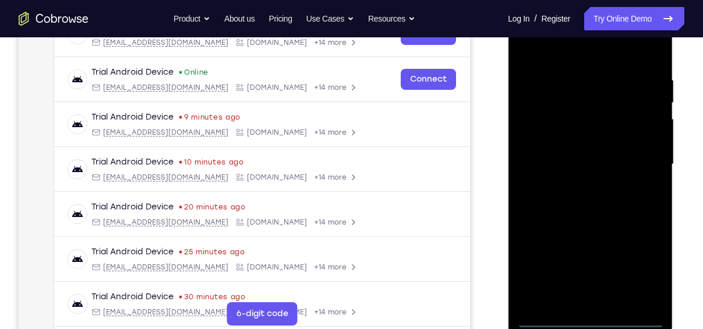
click at [583, 317] on div at bounding box center [590, 164] width 147 height 326
click at [587, 299] on div at bounding box center [590, 164] width 147 height 326
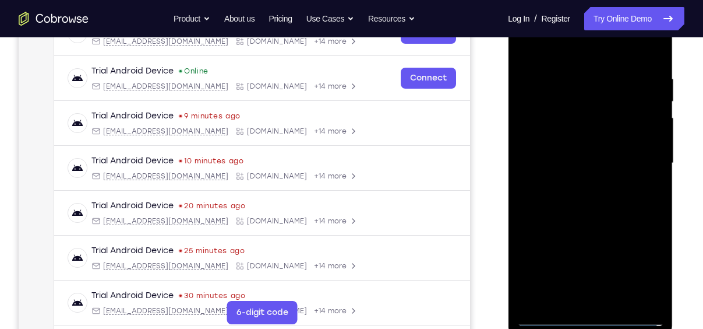
click at [549, 313] on div at bounding box center [590, 163] width 147 height 326
click at [557, 319] on div at bounding box center [590, 163] width 147 height 326
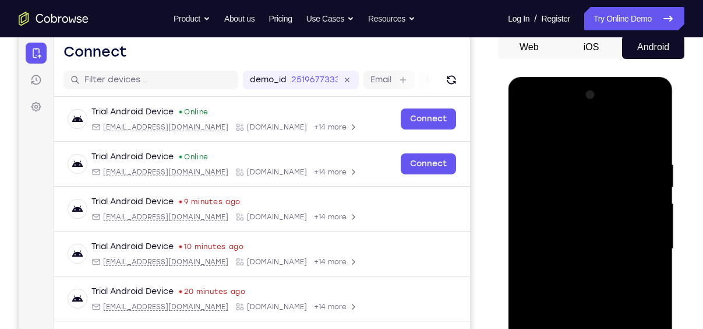
scroll to position [114, 0]
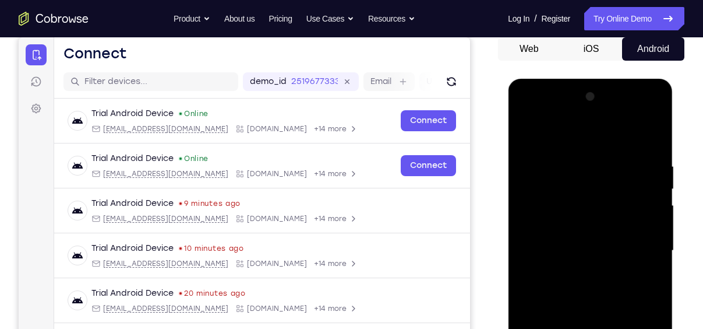
click at [582, 123] on div at bounding box center [590, 250] width 147 height 326
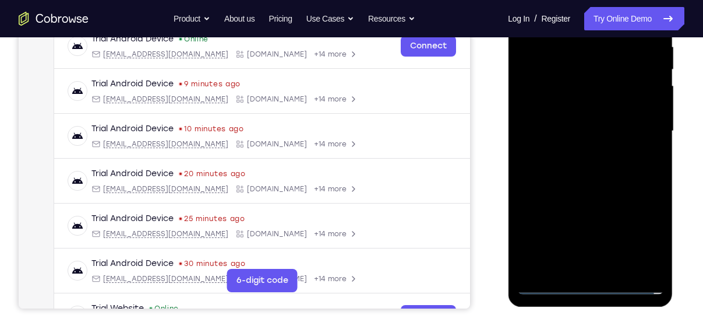
scroll to position [236, 0]
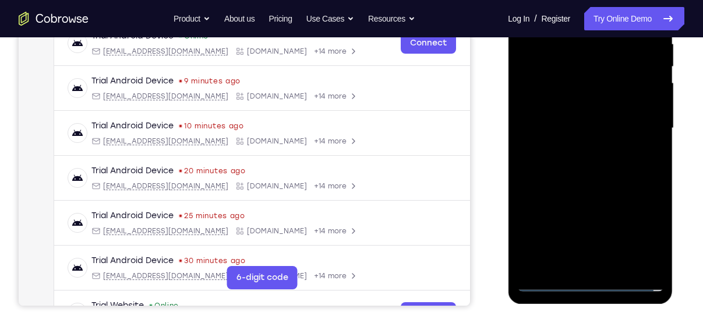
click at [649, 258] on div at bounding box center [590, 128] width 147 height 326
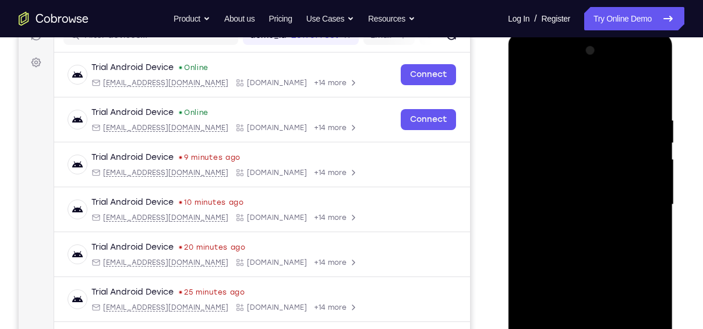
scroll to position [160, 0]
click at [540, 147] on div at bounding box center [590, 205] width 147 height 326
click at [577, 225] on div at bounding box center [590, 205] width 147 height 326
click at [583, 182] on div at bounding box center [590, 205] width 147 height 326
click at [573, 148] on div at bounding box center [590, 205] width 147 height 326
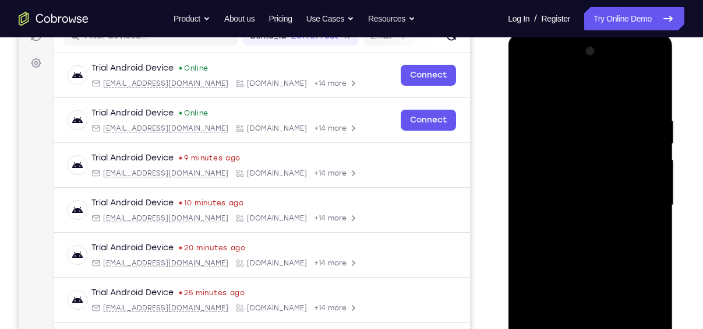
click at [599, 209] on div at bounding box center [590, 205] width 147 height 326
click at [592, 188] on div at bounding box center [590, 205] width 147 height 326
click at [591, 171] on div at bounding box center [590, 205] width 147 height 326
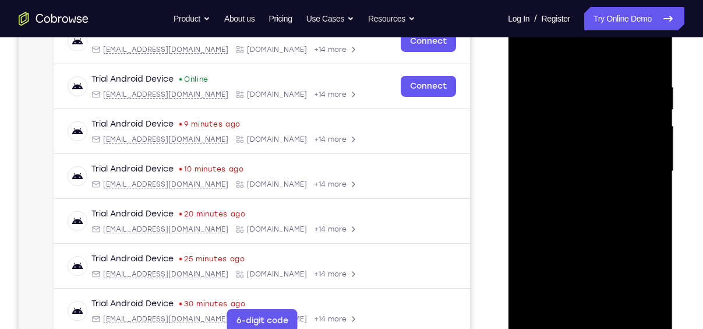
scroll to position [196, 0]
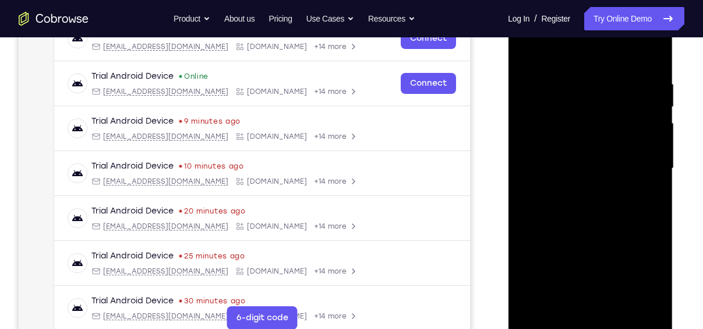
click at [580, 161] on div at bounding box center [590, 168] width 147 height 326
click at [576, 180] on div at bounding box center [590, 168] width 147 height 326
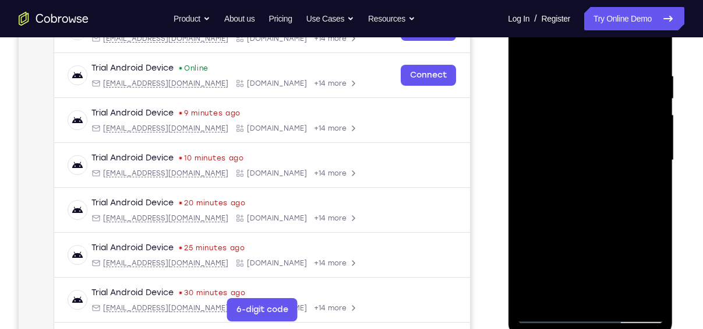
scroll to position [207, 0]
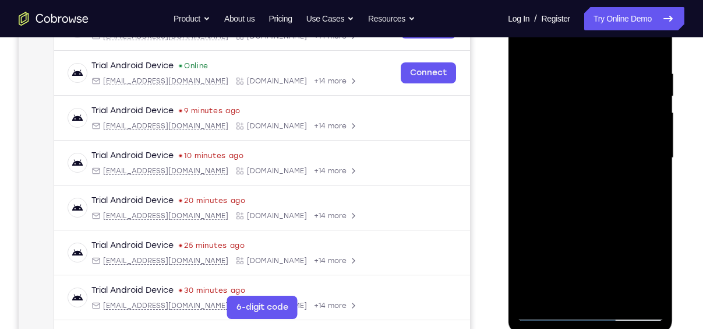
click at [552, 165] on div at bounding box center [590, 158] width 147 height 326
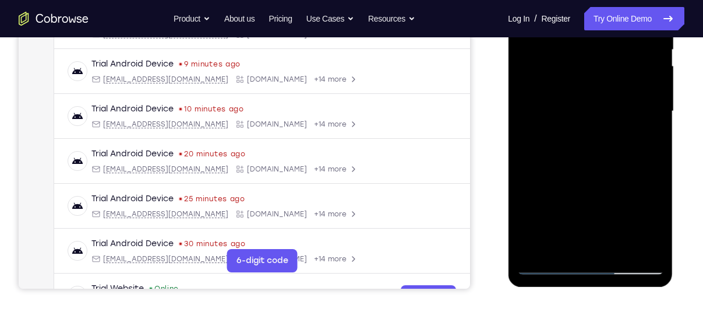
scroll to position [253, 0]
click at [643, 252] on div at bounding box center [590, 112] width 147 height 326
click at [551, 270] on div at bounding box center [590, 112] width 147 height 326
click at [598, 165] on div at bounding box center [590, 112] width 147 height 326
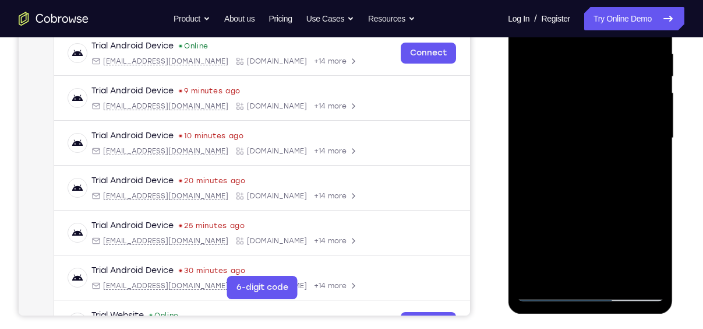
scroll to position [218, 0]
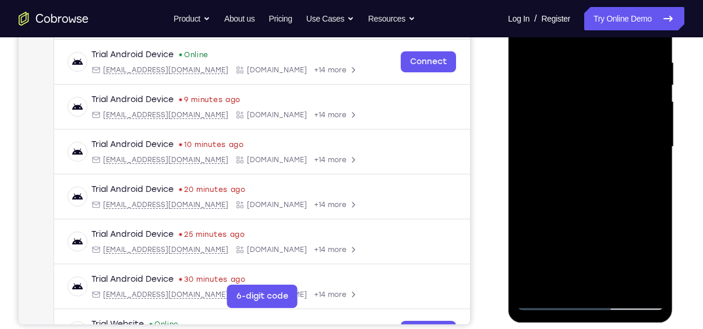
click at [555, 298] on div at bounding box center [590, 147] width 147 height 326
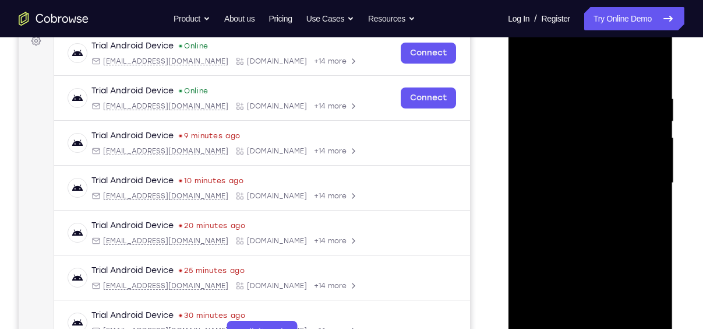
scroll to position [189, 0]
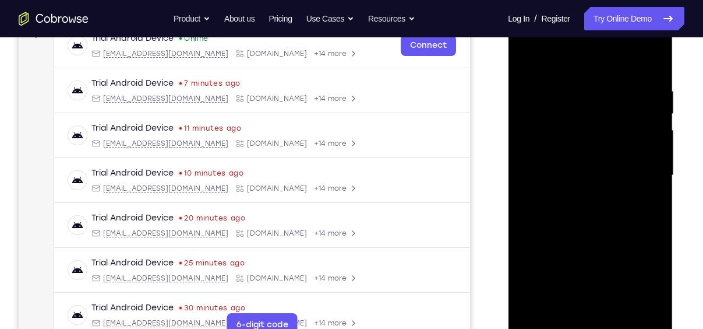
click at [555, 165] on div at bounding box center [590, 175] width 147 height 326
click at [555, 166] on div at bounding box center [590, 175] width 147 height 326
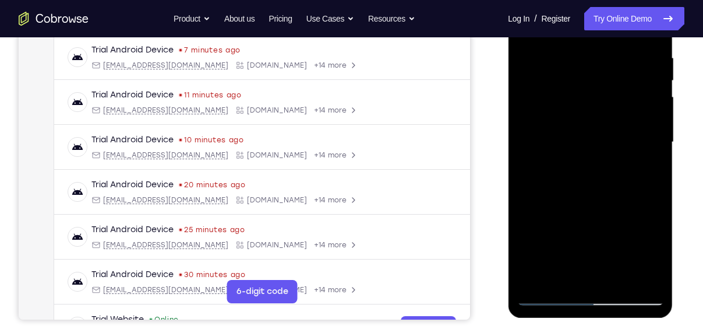
scroll to position [223, 0]
click at [567, 179] on div at bounding box center [590, 141] width 147 height 326
click at [553, 292] on div at bounding box center [590, 141] width 147 height 326
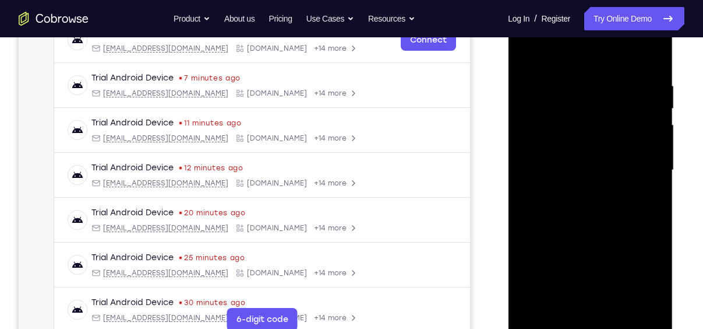
scroll to position [188, 0]
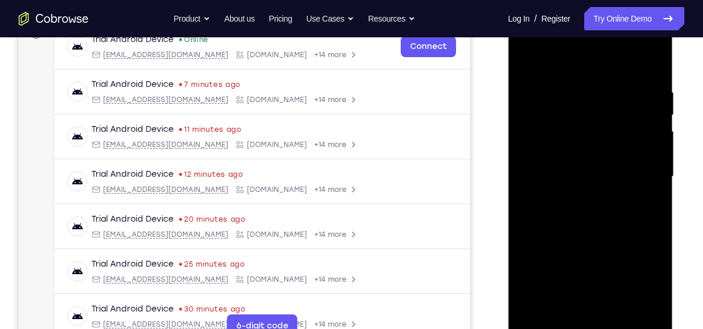
click at [582, 218] on div at bounding box center [590, 176] width 147 height 326
click at [587, 207] on div at bounding box center [590, 176] width 147 height 326
click at [557, 199] on div at bounding box center [590, 176] width 147 height 326
click at [610, 170] on div at bounding box center [590, 176] width 147 height 326
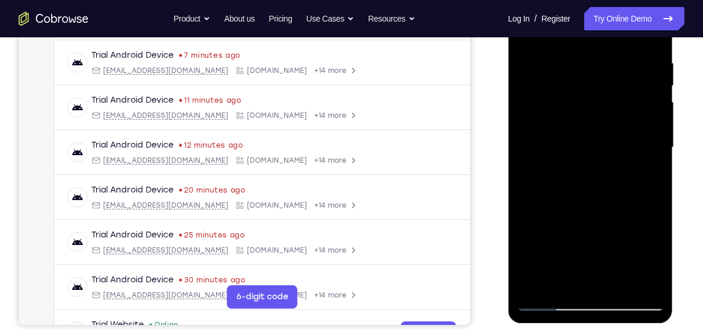
scroll to position [218, 0]
click at [547, 301] on div at bounding box center [590, 147] width 147 height 326
click at [577, 190] on div at bounding box center [590, 147] width 147 height 326
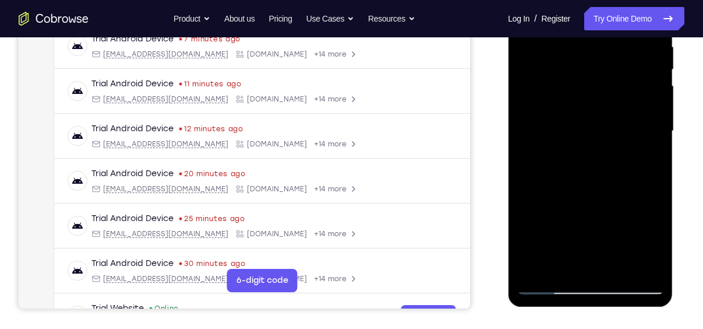
scroll to position [234, 0]
click at [554, 285] on div at bounding box center [590, 130] width 147 height 326
click at [589, 167] on div at bounding box center [590, 130] width 147 height 326
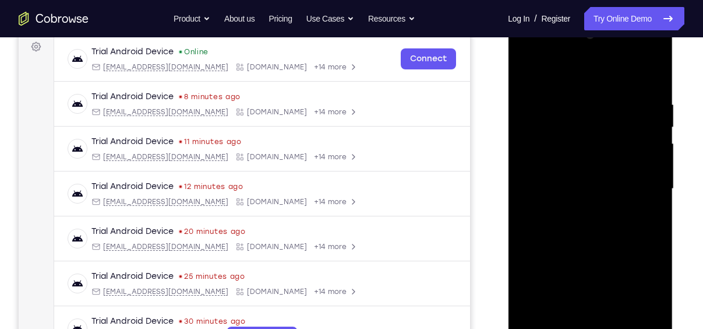
scroll to position [210, 0]
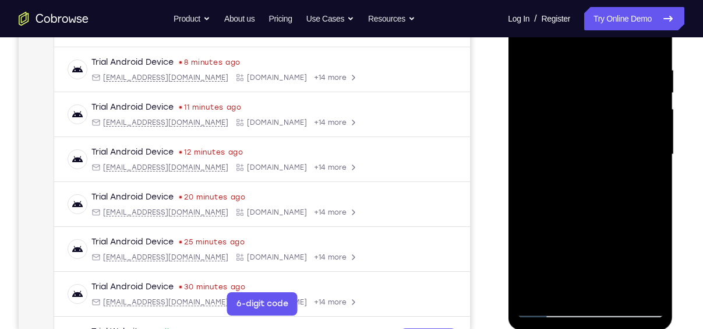
click at [563, 292] on div at bounding box center [590, 154] width 147 height 326
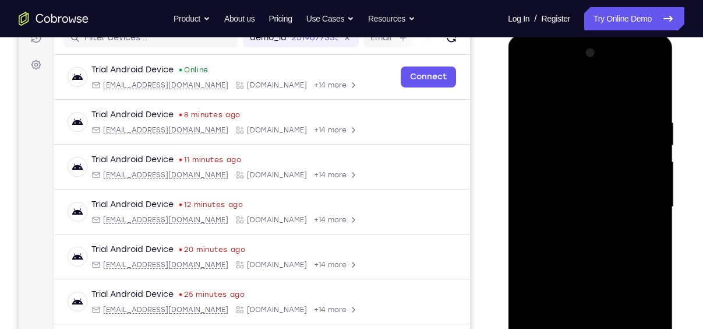
scroll to position [157, 0]
click at [556, 85] on div at bounding box center [590, 207] width 147 height 326
click at [548, 110] on div at bounding box center [590, 207] width 147 height 326
drag, startPoint x: 561, startPoint y: 109, endPoint x: 562, endPoint y: 119, distance: 10.5
click at [562, 119] on div at bounding box center [590, 207] width 147 height 326
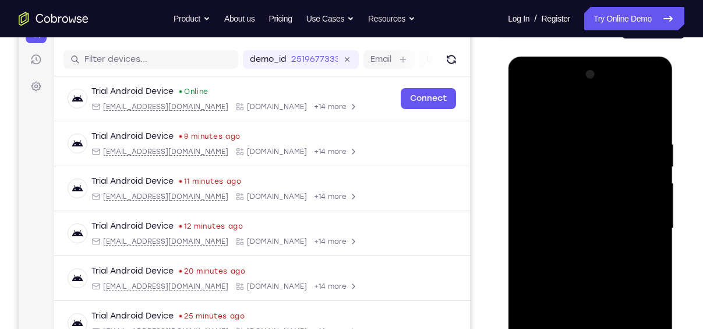
scroll to position [136, 0]
click at [628, 129] on div at bounding box center [590, 229] width 147 height 326
click at [628, 57] on div at bounding box center [590, 57] width 165 height 0
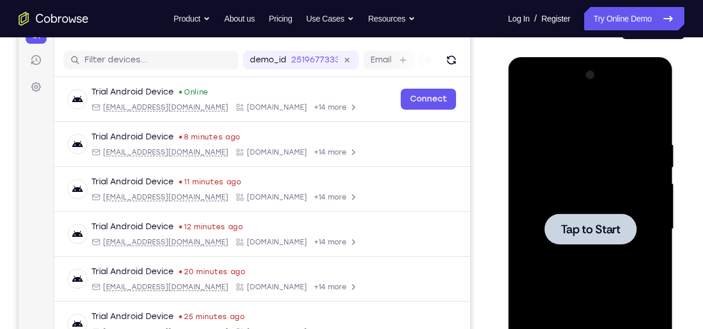
click at [610, 232] on span "Tap to Start" at bounding box center [589, 229] width 59 height 12
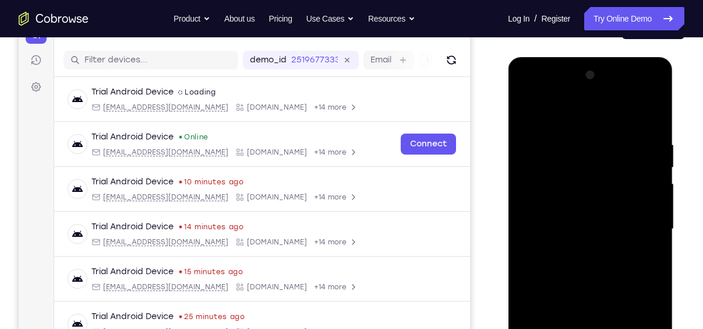
scroll to position [209, 0]
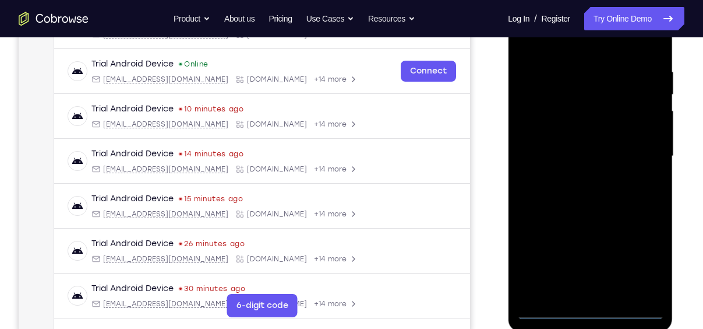
click at [588, 311] on div at bounding box center [590, 156] width 147 height 326
click at [639, 263] on div at bounding box center [590, 156] width 147 height 326
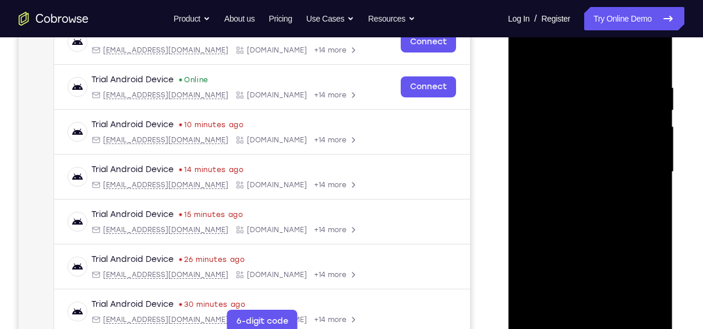
scroll to position [192, 0]
click at [576, 63] on div at bounding box center [590, 172] width 147 height 326
click at [581, 104] on div at bounding box center [590, 172] width 147 height 326
click at [566, 55] on div at bounding box center [590, 172] width 147 height 326
click at [553, 129] on div at bounding box center [590, 172] width 147 height 326
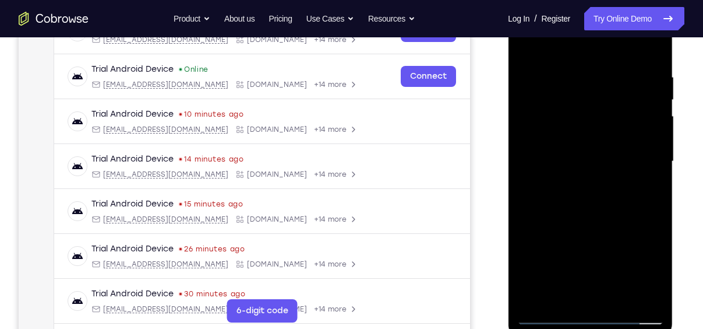
scroll to position [202, 0]
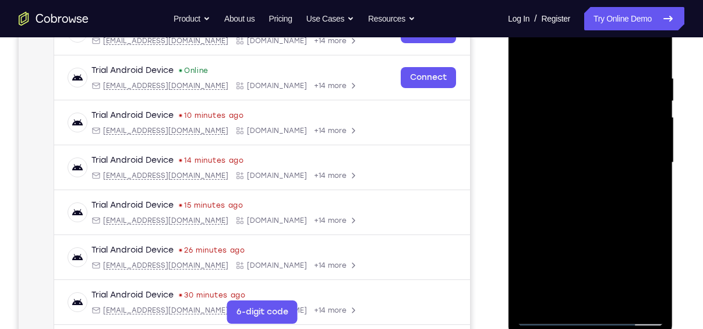
click at [587, 317] on div at bounding box center [590, 162] width 147 height 326
click at [645, 267] on div at bounding box center [590, 162] width 147 height 326
click at [550, 125] on div at bounding box center [590, 162] width 147 height 326
click at [634, 316] on div at bounding box center [590, 162] width 147 height 326
drag, startPoint x: 610, startPoint y: 249, endPoint x: 580, endPoint y: 104, distance: 147.7
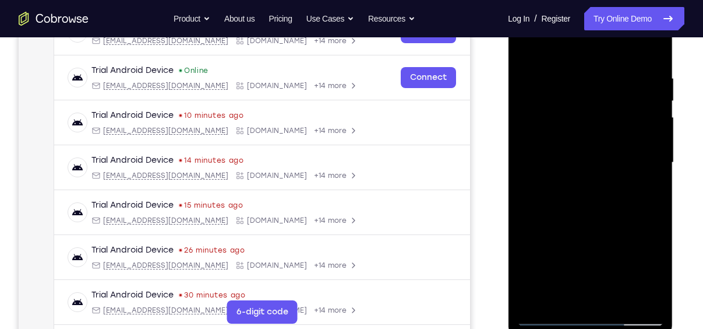
click at [580, 104] on div at bounding box center [590, 162] width 147 height 326
drag, startPoint x: 575, startPoint y: 173, endPoint x: 630, endPoint y: -61, distance: 239.9
click at [630, 0] on html "Online web based iOS Simulators and Android Emulators. Run iPhone, iPad, Mobile…" at bounding box center [591, 166] width 166 height 350
drag, startPoint x: 557, startPoint y: 206, endPoint x: 615, endPoint y: -52, distance: 265.0
click at [615, 0] on html "Online web based iOS Simulators and Android Emulators. Run iPhone, iPad, Mobile…" at bounding box center [591, 166] width 166 height 350
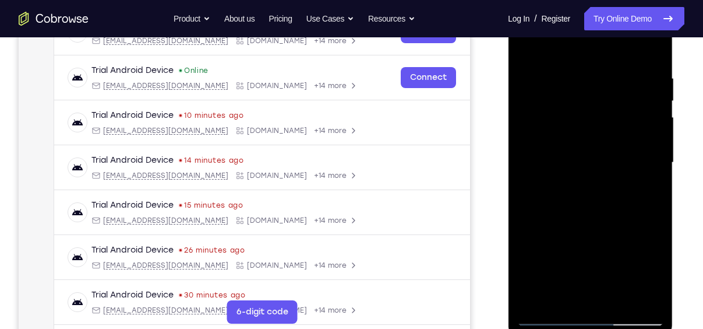
click at [589, 314] on div at bounding box center [590, 162] width 147 height 326
click at [641, 267] on div at bounding box center [590, 162] width 147 height 326
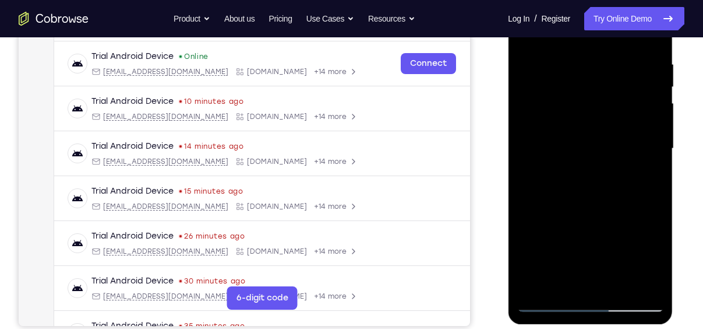
scroll to position [217, 0]
click at [634, 302] on div at bounding box center [590, 148] width 147 height 326
drag, startPoint x: 608, startPoint y: 200, endPoint x: 617, endPoint y: -5, distance: 204.7
click at [617, 0] on div at bounding box center [590, 148] width 147 height 326
drag, startPoint x: 599, startPoint y: 171, endPoint x: 615, endPoint y: -30, distance: 202.1
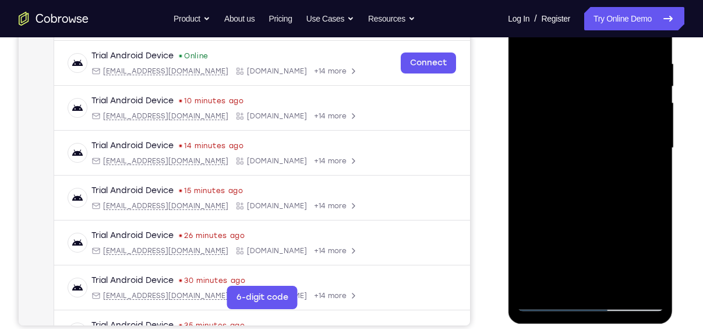
click at [615, 0] on html "Online web based iOS Simulators and Android Emulators. Run iPhone, iPad, Mobile…" at bounding box center [591, 151] width 166 height 350
drag, startPoint x: 596, startPoint y: 217, endPoint x: 609, endPoint y: -9, distance: 226.9
click at [609, 0] on div at bounding box center [590, 148] width 147 height 326
click at [633, 260] on div at bounding box center [590, 148] width 147 height 326
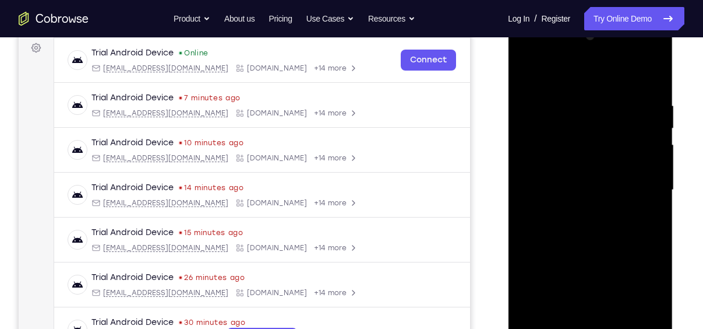
scroll to position [173, 0]
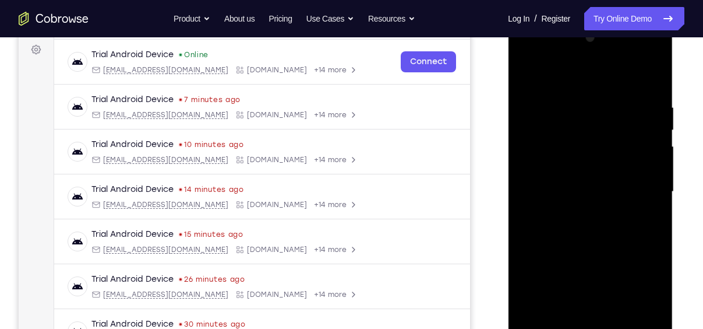
click at [576, 56] on div at bounding box center [590, 192] width 147 height 326
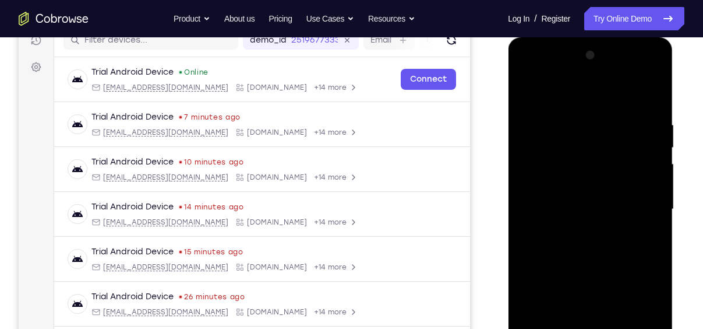
scroll to position [152, 0]
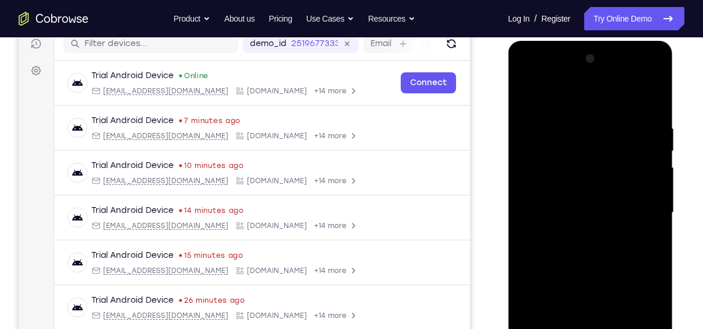
click at [546, 119] on div at bounding box center [590, 213] width 147 height 326
click at [538, 170] on div at bounding box center [590, 213] width 147 height 326
click at [582, 235] on div at bounding box center [590, 213] width 147 height 326
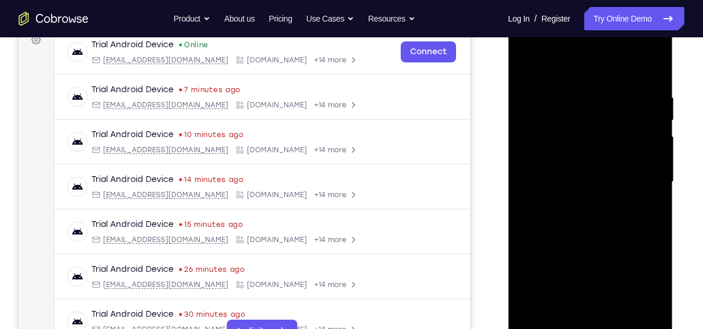
scroll to position [182, 0]
click at [569, 171] on div at bounding box center [590, 182] width 147 height 326
click at [555, 160] on div at bounding box center [590, 182] width 147 height 326
click at [583, 175] on div at bounding box center [590, 182] width 147 height 326
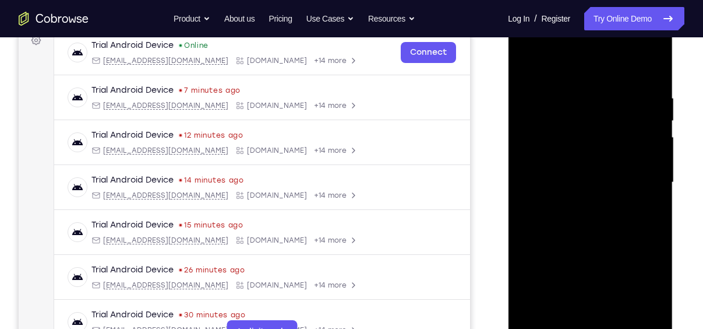
drag, startPoint x: 601, startPoint y: 222, endPoint x: 1001, endPoint y: 176, distance: 402.8
click at [601, 221] on div at bounding box center [590, 182] width 147 height 326
click at [571, 218] on div at bounding box center [590, 182] width 147 height 326
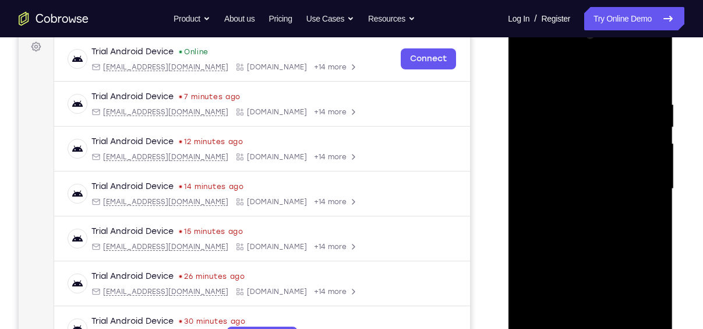
scroll to position [172, 0]
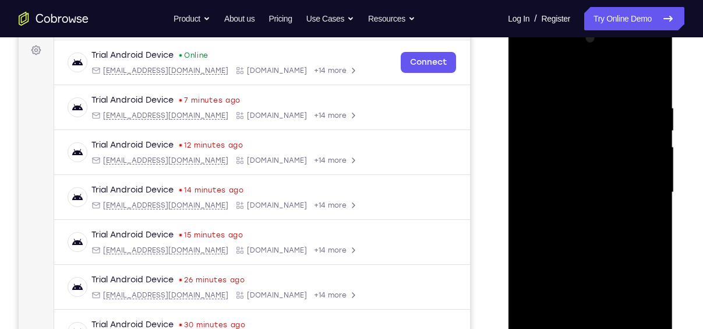
click at [595, 226] on div at bounding box center [590, 192] width 147 height 326
drag, startPoint x: 571, startPoint y: 83, endPoint x: 553, endPoint y: -3, distance: 88.7
click at [553, 20] on html "Online web based iOS Simulators and Android Emulators. Run iPhone, iPad, Mobile…" at bounding box center [591, 195] width 166 height 350
click at [593, 231] on div at bounding box center [590, 192] width 147 height 326
click at [591, 225] on div at bounding box center [590, 192] width 147 height 326
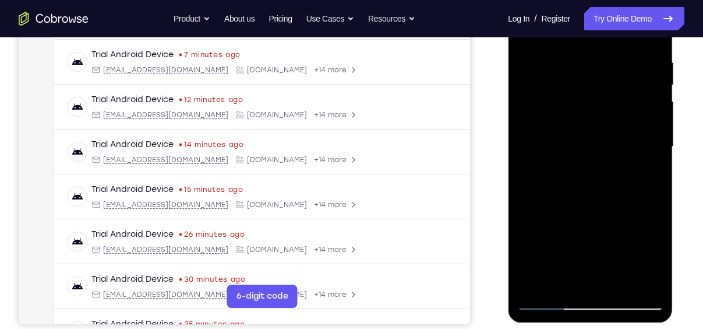
scroll to position [189, 0]
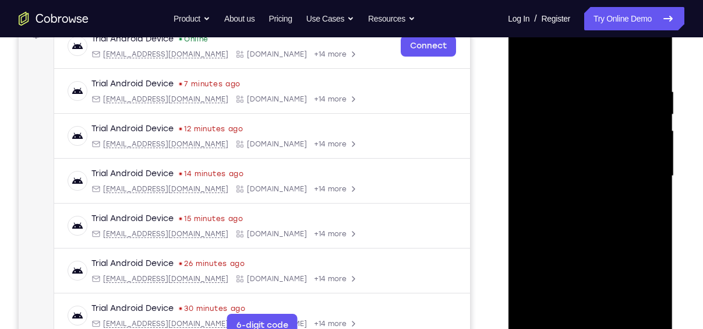
click at [598, 213] on div at bounding box center [590, 176] width 147 height 326
click at [591, 207] on div at bounding box center [590, 176] width 147 height 326
click at [647, 188] on div at bounding box center [590, 176] width 147 height 326
click at [585, 175] on div at bounding box center [590, 176] width 147 height 326
click at [599, 214] on div at bounding box center [590, 176] width 147 height 326
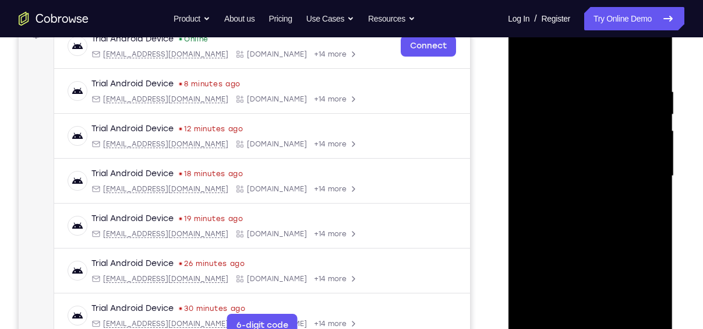
click at [591, 211] on div at bounding box center [590, 176] width 147 height 326
drag, startPoint x: 583, startPoint y: 69, endPoint x: 566, endPoint y: -7, distance: 77.7
click at [566, 4] on html "Online web based iOS Simulators and Android Emulators. Run iPhone, iPad, Mobile…" at bounding box center [591, 179] width 166 height 350
click at [615, 82] on div at bounding box center [590, 176] width 147 height 326
click at [602, 228] on div at bounding box center [590, 176] width 147 height 326
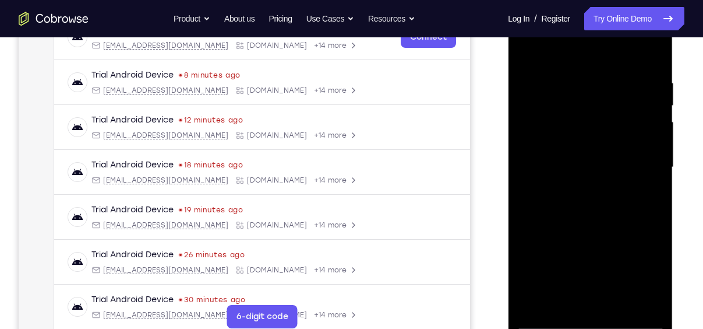
scroll to position [198, 0]
click at [613, 69] on div at bounding box center [590, 166] width 147 height 326
click at [649, 54] on div at bounding box center [590, 166] width 147 height 326
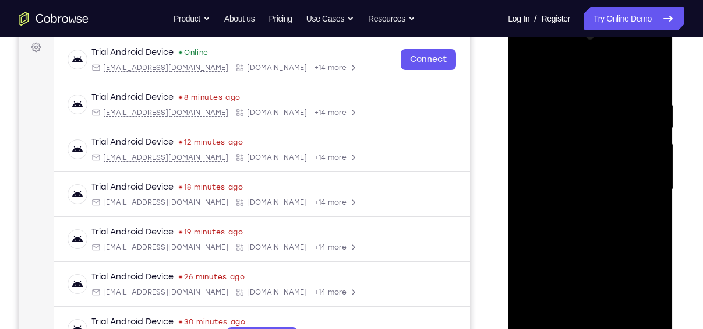
scroll to position [160, 0]
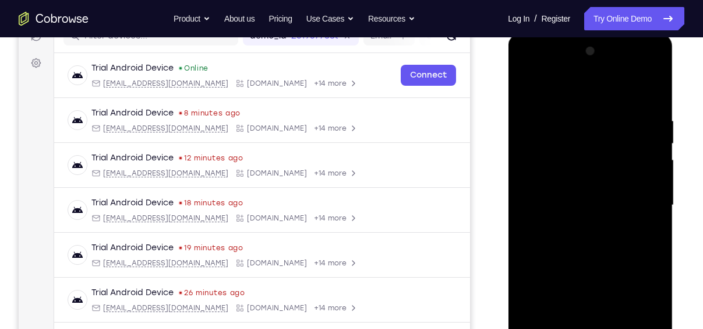
click at [645, 117] on div at bounding box center [590, 205] width 147 height 326
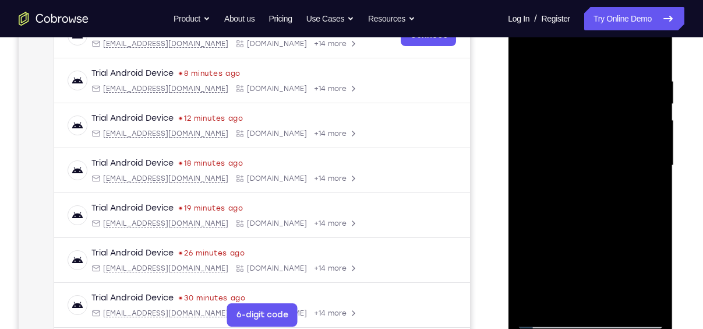
scroll to position [198, 0]
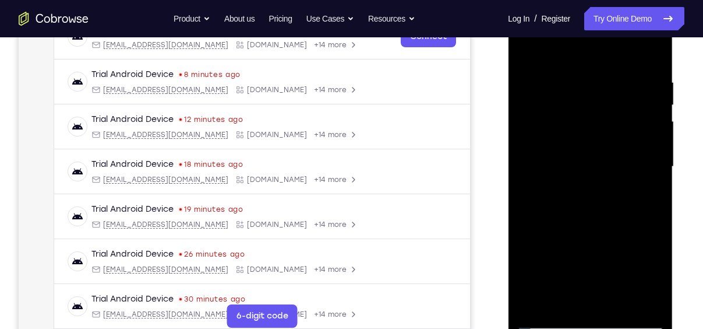
drag, startPoint x: 634, startPoint y: 122, endPoint x: 584, endPoint y: 163, distance: 63.8
click at [584, 163] on div at bounding box center [590, 166] width 147 height 326
click at [651, 55] on div at bounding box center [590, 166] width 147 height 326
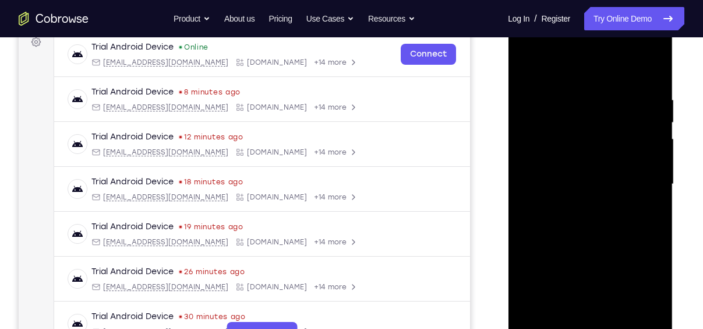
scroll to position [179, 0]
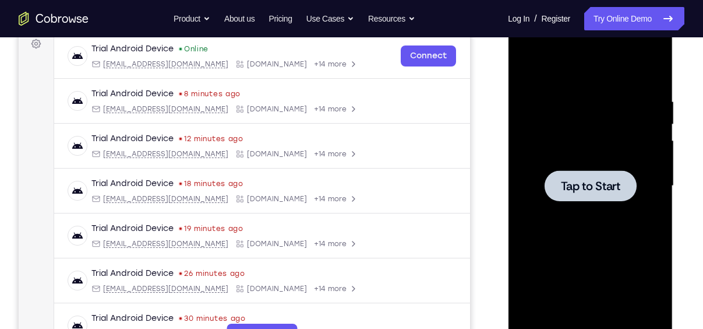
click at [573, 186] on span "Tap to Start" at bounding box center [589, 186] width 59 height 12
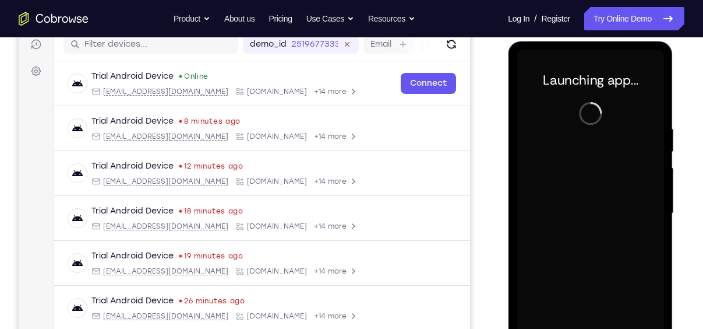
scroll to position [197, 0]
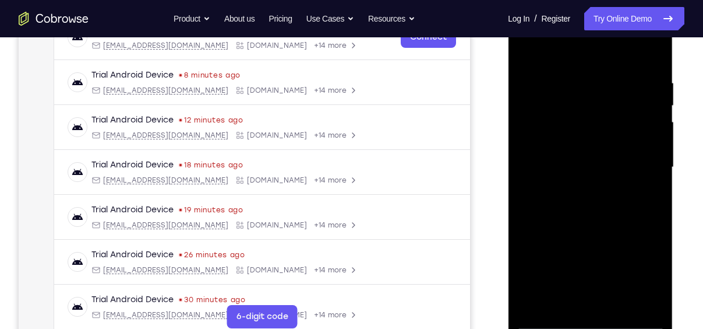
click at [591, 322] on div at bounding box center [590, 167] width 147 height 326
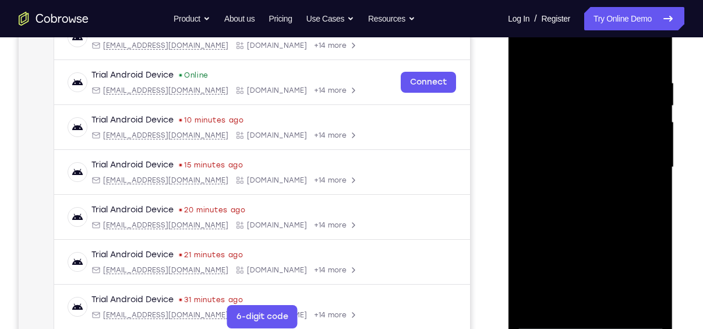
click at [591, 322] on div at bounding box center [590, 167] width 147 height 326
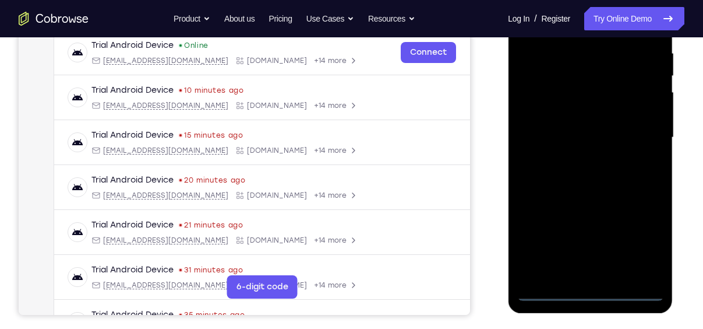
scroll to position [228, 0]
click at [591, 291] on div at bounding box center [590, 137] width 147 height 326
click at [637, 243] on div at bounding box center [590, 137] width 147 height 326
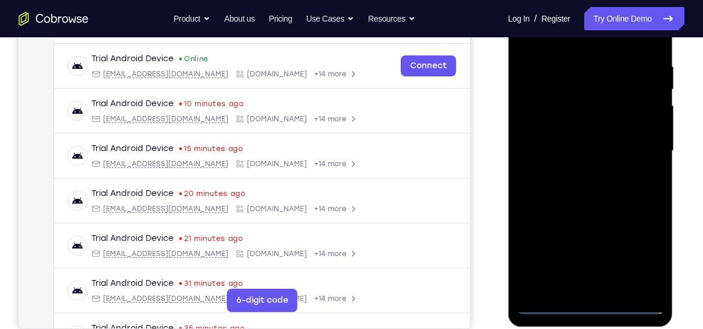
scroll to position [177, 0]
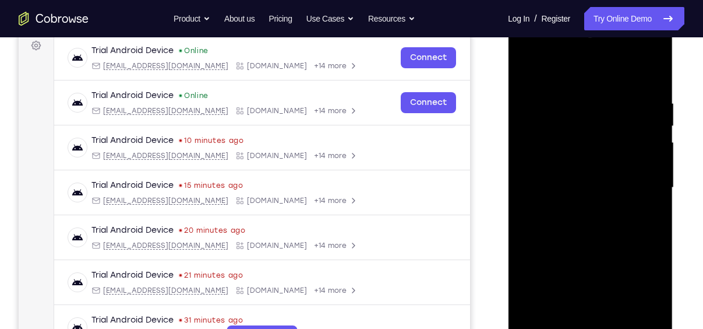
click at [554, 68] on div at bounding box center [590, 187] width 147 height 326
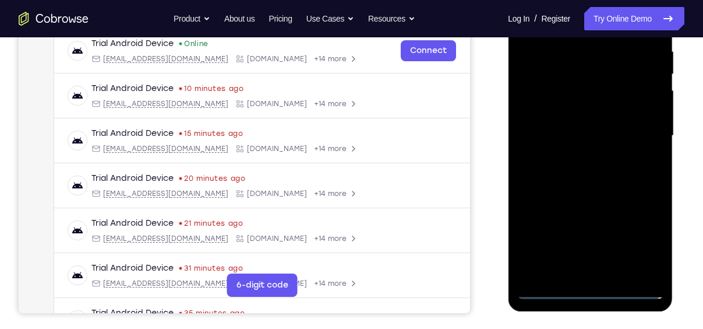
scroll to position [210, 0]
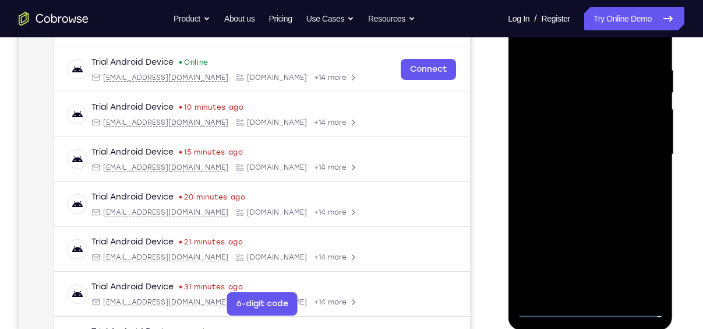
click at [640, 150] on div at bounding box center [590, 154] width 147 height 326
click at [577, 176] on div at bounding box center [590, 154] width 147 height 326
click at [556, 144] on div at bounding box center [590, 154] width 147 height 326
click at [555, 131] on div at bounding box center [590, 154] width 147 height 326
click at [598, 155] on div at bounding box center [590, 154] width 147 height 326
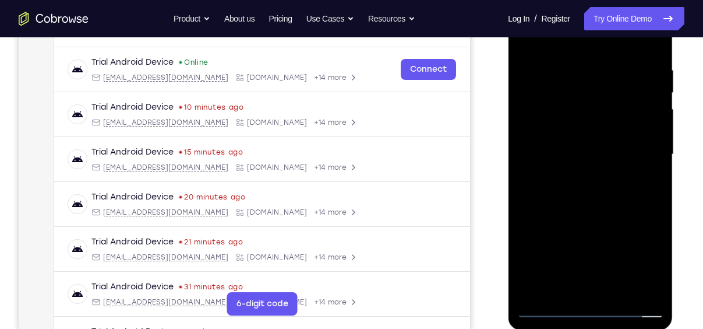
click at [598, 196] on div at bounding box center [590, 154] width 147 height 326
click at [587, 189] on div at bounding box center [590, 154] width 147 height 326
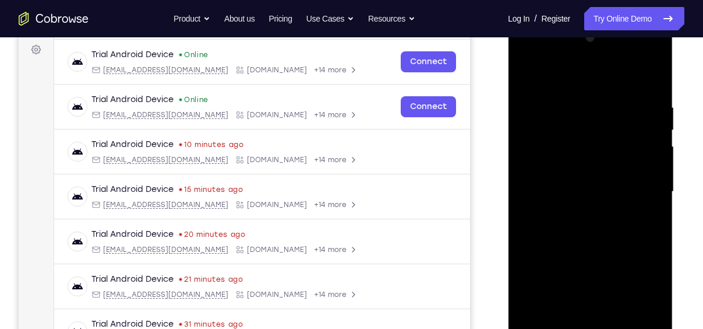
click at [573, 102] on div at bounding box center [590, 192] width 147 height 326
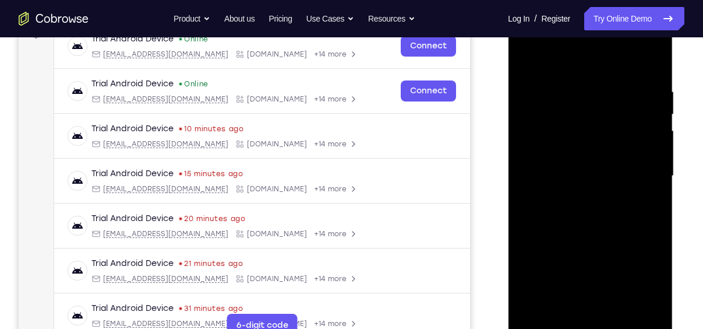
scroll to position [190, 0]
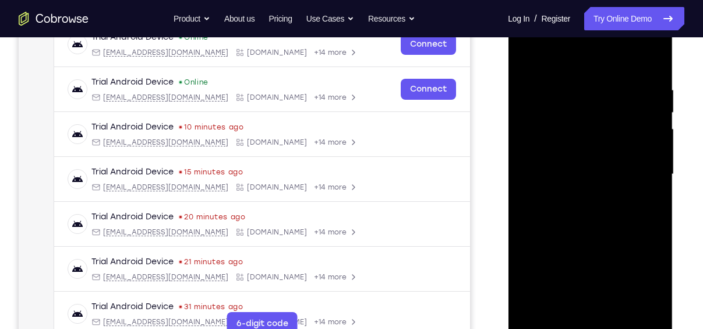
click at [637, 306] on div at bounding box center [590, 174] width 147 height 326
drag, startPoint x: 649, startPoint y: 132, endPoint x: 557, endPoint y: 139, distance: 92.3
click at [557, 139] on div at bounding box center [590, 174] width 147 height 326
drag, startPoint x: 634, startPoint y: 171, endPoint x: 661, endPoint y: 326, distance: 157.8
click at [661, 326] on div at bounding box center [590, 174] width 147 height 326
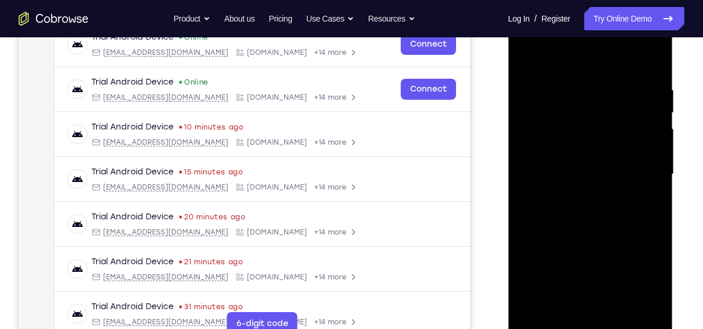
click at [651, 70] on div at bounding box center [590, 174] width 147 height 326
drag, startPoint x: 594, startPoint y: 135, endPoint x: 594, endPoint y: 97, distance: 37.9
click at [594, 97] on div at bounding box center [590, 174] width 147 height 326
drag, startPoint x: 574, startPoint y: 228, endPoint x: 562, endPoint y: 193, distance: 37.6
click at [562, 193] on div at bounding box center [590, 174] width 147 height 326
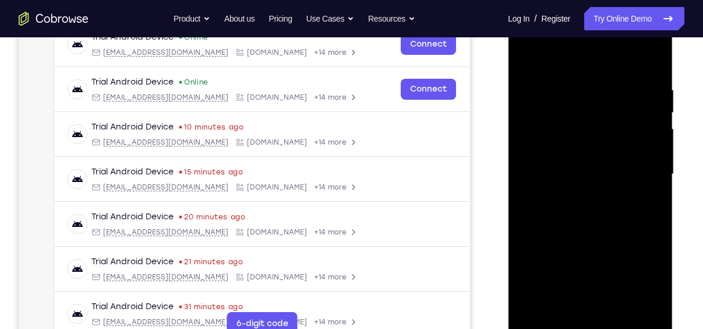
click at [658, 297] on div at bounding box center [590, 174] width 147 height 326
click at [526, 252] on div at bounding box center [590, 174] width 147 height 326
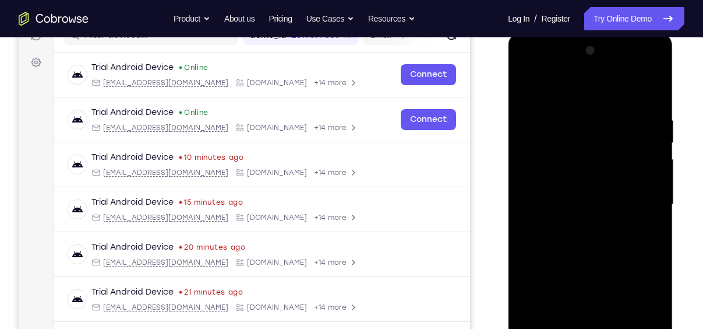
scroll to position [159, 0]
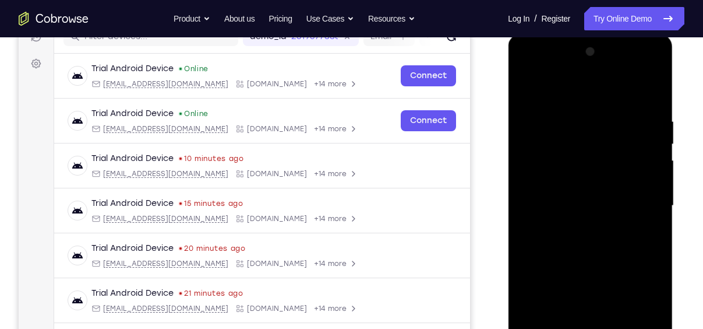
drag, startPoint x: 573, startPoint y: 198, endPoint x: 576, endPoint y: 230, distance: 32.2
click at [576, 230] on div at bounding box center [590, 206] width 147 height 326
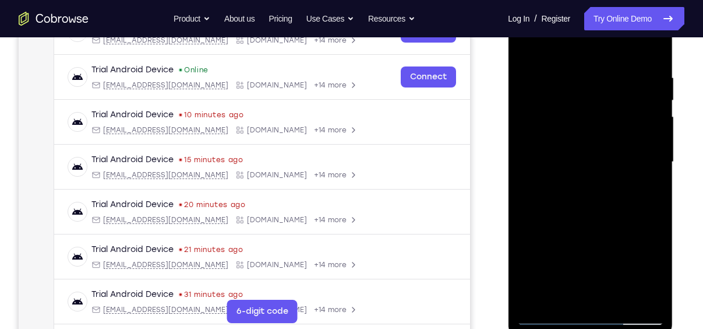
scroll to position [204, 0]
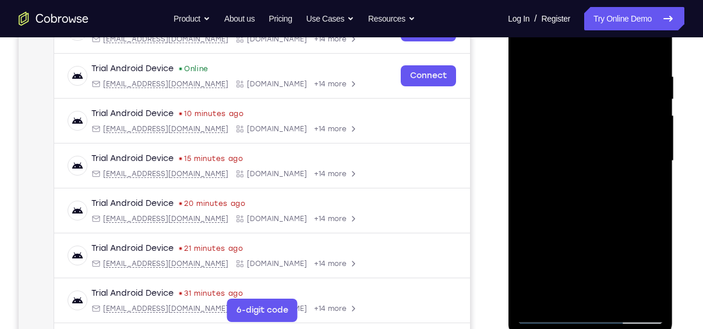
click at [617, 297] on div at bounding box center [590, 161] width 147 height 326
click at [594, 221] on div at bounding box center [590, 161] width 147 height 326
click at [654, 96] on div at bounding box center [590, 161] width 147 height 326
click at [584, 147] on div at bounding box center [590, 161] width 147 height 326
click at [547, 289] on div at bounding box center [590, 161] width 147 height 326
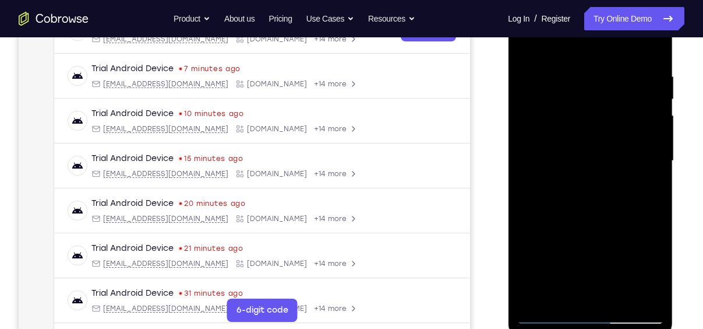
click at [647, 189] on div at bounding box center [590, 161] width 147 height 326
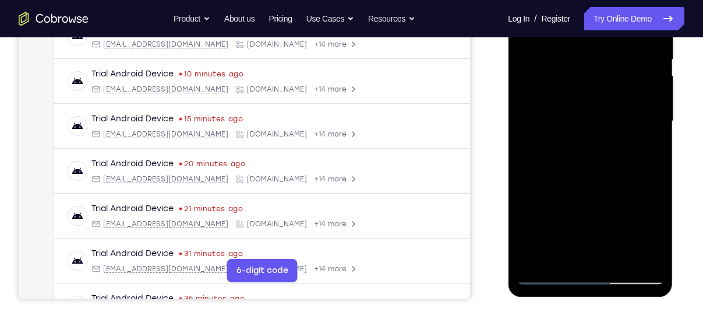
scroll to position [244, 0]
click at [547, 274] on div at bounding box center [590, 120] width 147 height 326
click at [550, 273] on div at bounding box center [590, 120] width 147 height 326
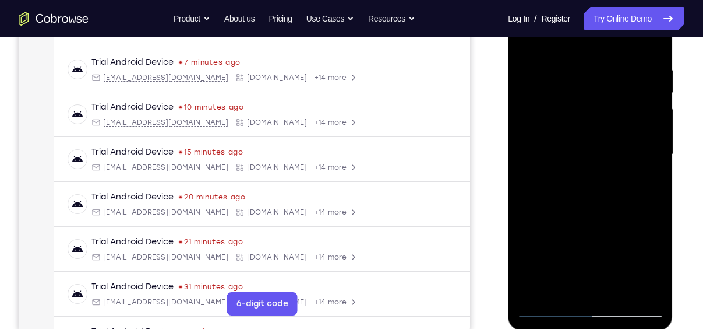
scroll to position [227, 0]
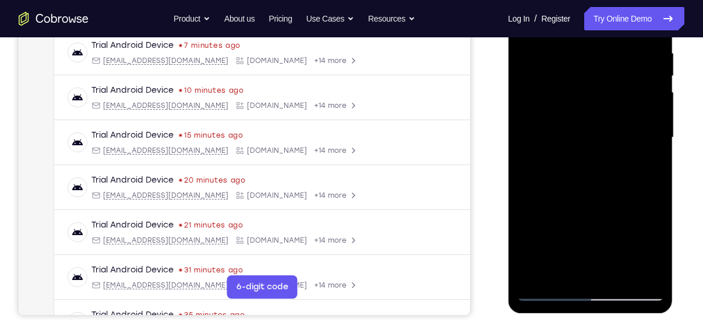
click at [549, 293] on div at bounding box center [590, 137] width 147 height 326
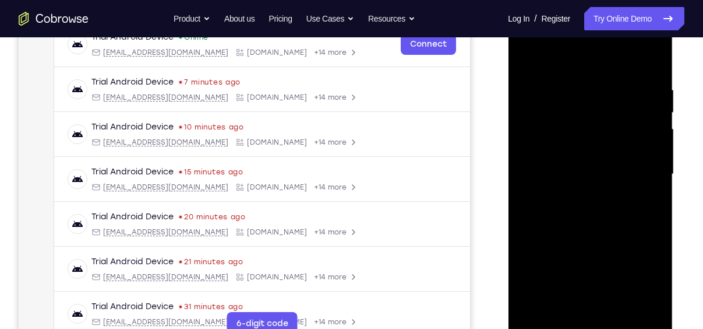
scroll to position [181, 0]
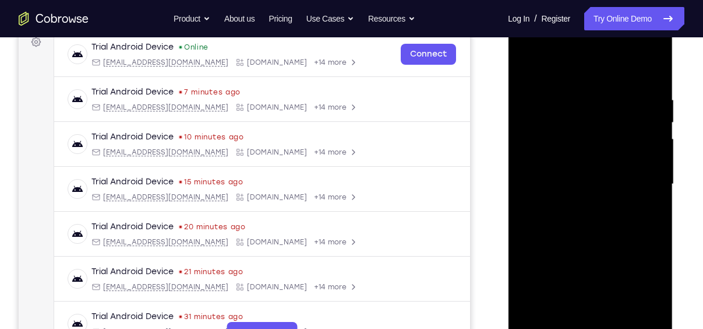
drag, startPoint x: 623, startPoint y: 199, endPoint x: 622, endPoint y: 2, distance: 196.9
click at [622, 12] on html "Online web based iOS Simulators and Android Emulators. Run iPhone, iPad, Mobile…" at bounding box center [591, 187] width 166 height 350
drag, startPoint x: 612, startPoint y: 199, endPoint x: 603, endPoint y: 86, distance: 112.7
click at [603, 86] on div at bounding box center [590, 184] width 147 height 326
drag, startPoint x: 602, startPoint y: 263, endPoint x: 582, endPoint y: 71, distance: 193.3
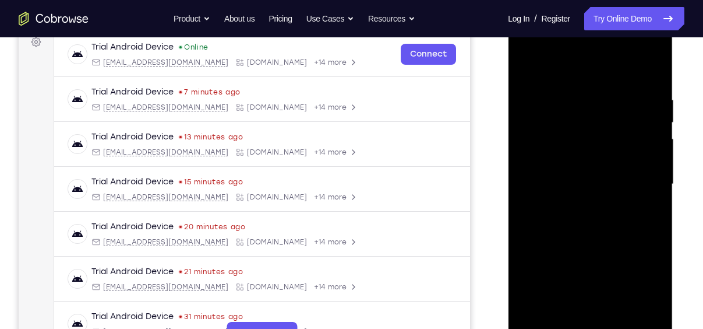
click at [582, 71] on div at bounding box center [590, 184] width 147 height 326
drag, startPoint x: 615, startPoint y: 122, endPoint x: 620, endPoint y: 167, distance: 45.2
click at [620, 167] on div at bounding box center [590, 184] width 147 height 326
click at [654, 197] on div at bounding box center [590, 184] width 147 height 326
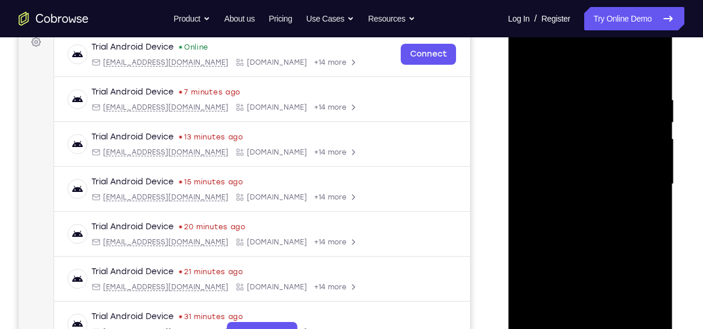
drag, startPoint x: 647, startPoint y: 218, endPoint x: 622, endPoint y: 34, distance: 185.8
click at [622, 34] on div at bounding box center [590, 184] width 147 height 326
drag, startPoint x: 630, startPoint y: 207, endPoint x: 605, endPoint y: 86, distance: 123.3
click at [605, 86] on div at bounding box center [590, 184] width 147 height 326
drag, startPoint x: 612, startPoint y: 225, endPoint x: 598, endPoint y: 77, distance: 148.7
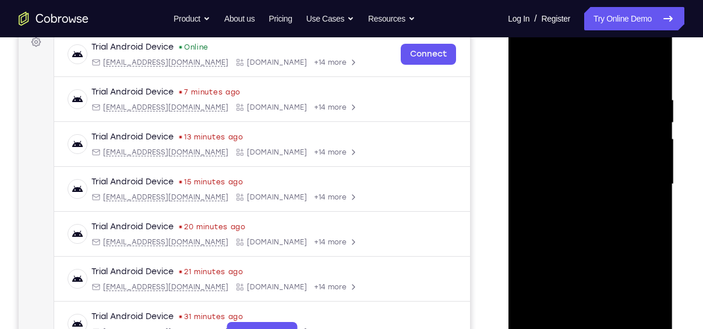
click at [598, 77] on div at bounding box center [590, 184] width 147 height 326
drag, startPoint x: 598, startPoint y: 111, endPoint x: 609, endPoint y: 160, distance: 49.6
click at [609, 160] on div at bounding box center [590, 184] width 147 height 326
drag, startPoint x: 609, startPoint y: 160, endPoint x: 613, endPoint y: 263, distance: 103.8
click at [613, 263] on div at bounding box center [590, 184] width 147 height 326
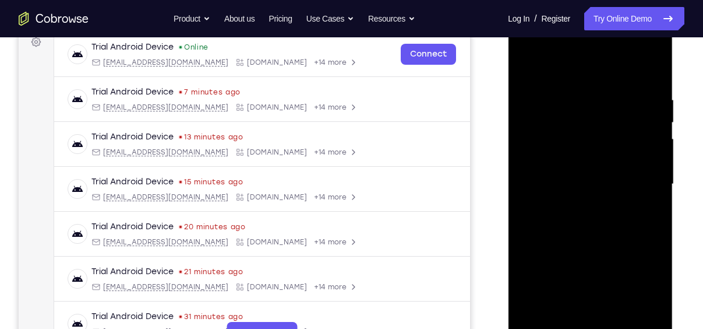
click at [655, 172] on div at bounding box center [590, 184] width 147 height 326
drag, startPoint x: 627, startPoint y: 225, endPoint x: 604, endPoint y: 35, distance: 191.3
click at [604, 35] on div at bounding box center [590, 184] width 147 height 326
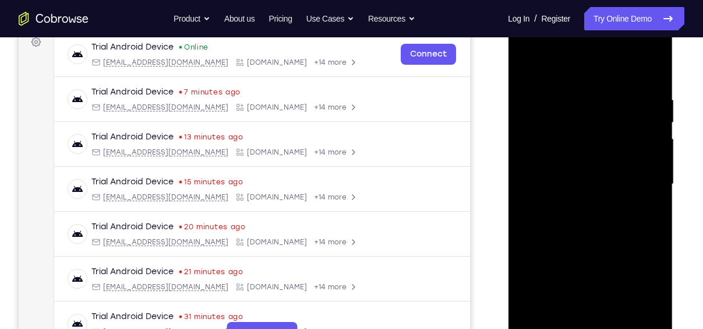
click at [655, 246] on div at bounding box center [590, 184] width 147 height 326
drag, startPoint x: 655, startPoint y: 246, endPoint x: 649, endPoint y: 186, distance: 60.3
click at [649, 186] on div at bounding box center [590, 184] width 147 height 326
click at [656, 192] on div at bounding box center [590, 184] width 147 height 326
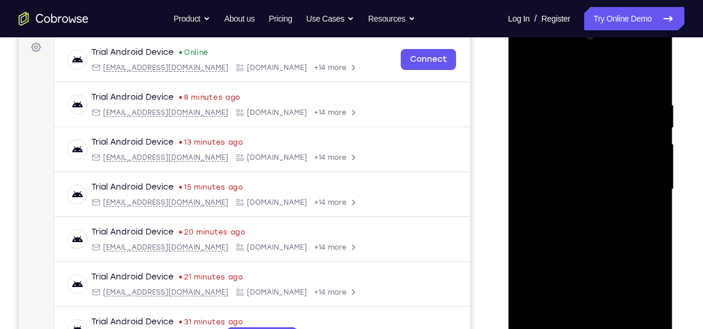
scroll to position [175, 0]
drag, startPoint x: 610, startPoint y: 209, endPoint x: 587, endPoint y: 89, distance: 122.4
click at [587, 89] on div at bounding box center [590, 190] width 147 height 326
drag, startPoint x: 610, startPoint y: 261, endPoint x: 562, endPoint y: 65, distance: 201.6
click at [562, 65] on div at bounding box center [590, 190] width 147 height 326
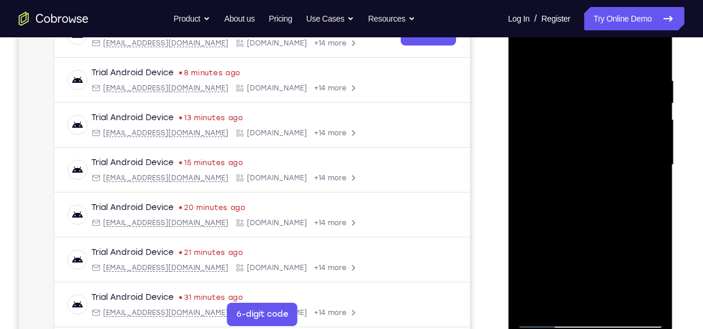
scroll to position [199, 0]
